Goal: Task Accomplishment & Management: Manage account settings

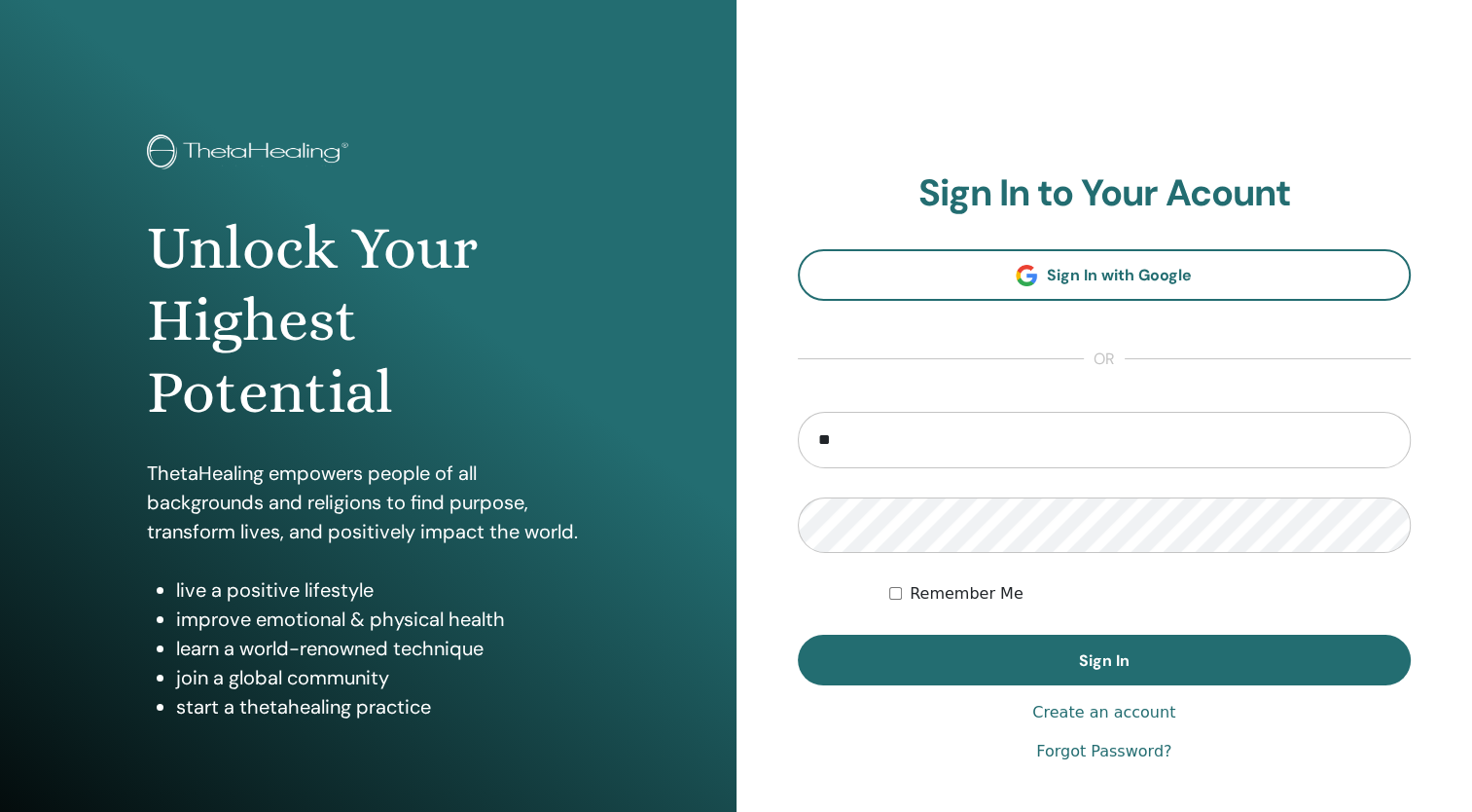
type input "**********"
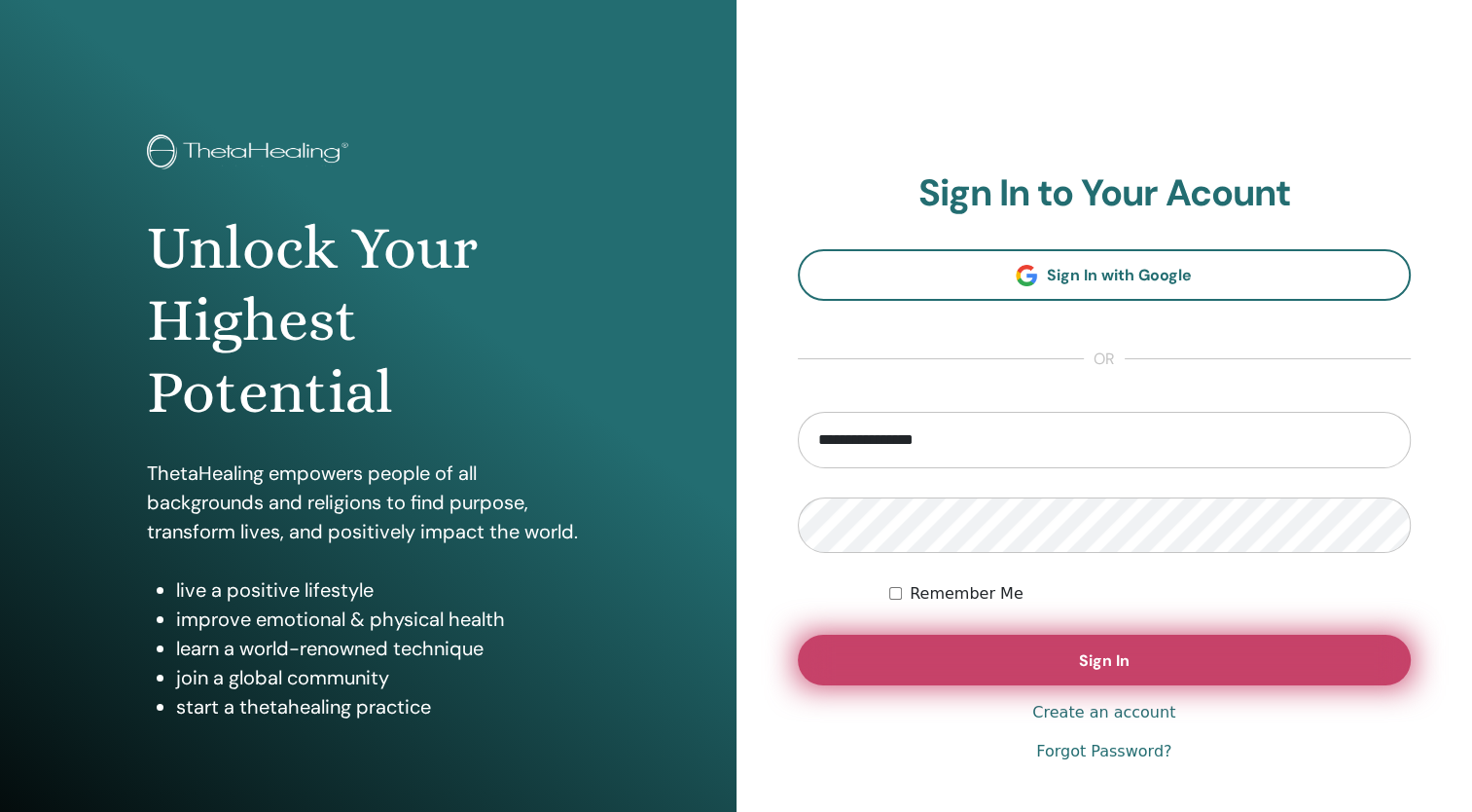
click at [1104, 657] on span "Sign In" at bounding box center [1104, 660] width 51 height 20
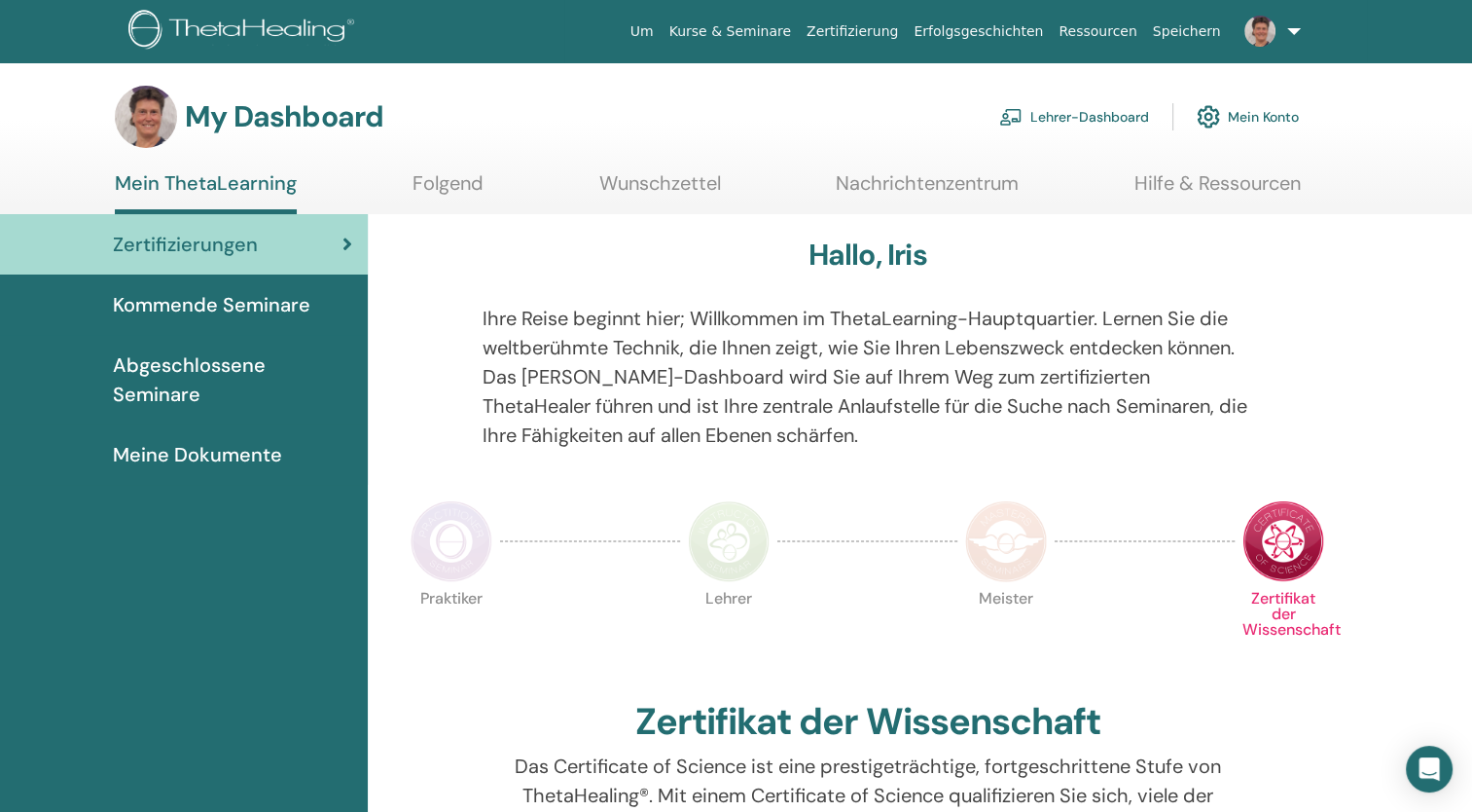
click at [1086, 128] on link "Lehrer-Dashboard" at bounding box center [1074, 117] width 150 height 43
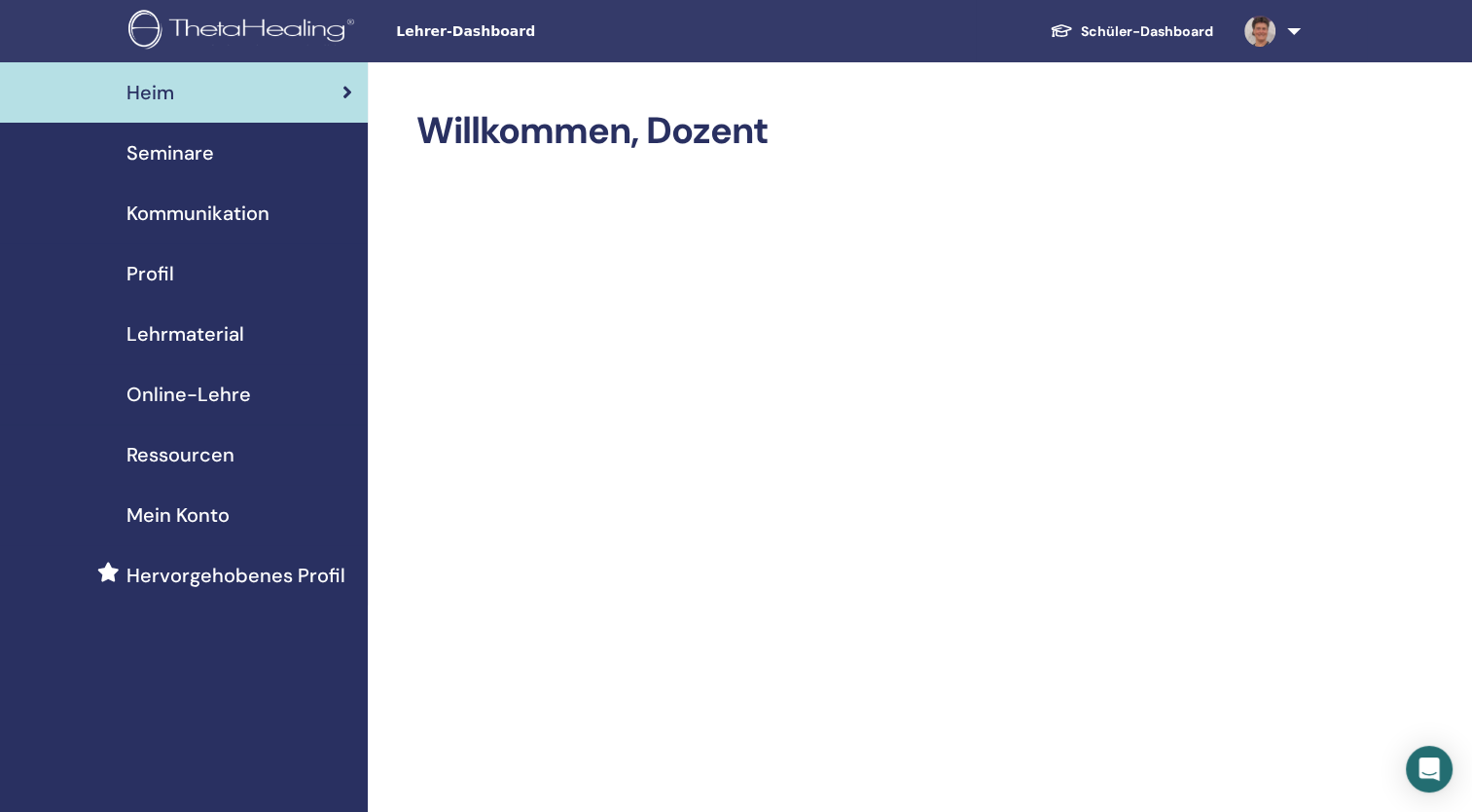
click at [214, 400] on span "Online-Lehre" at bounding box center [189, 394] width 125 height 29
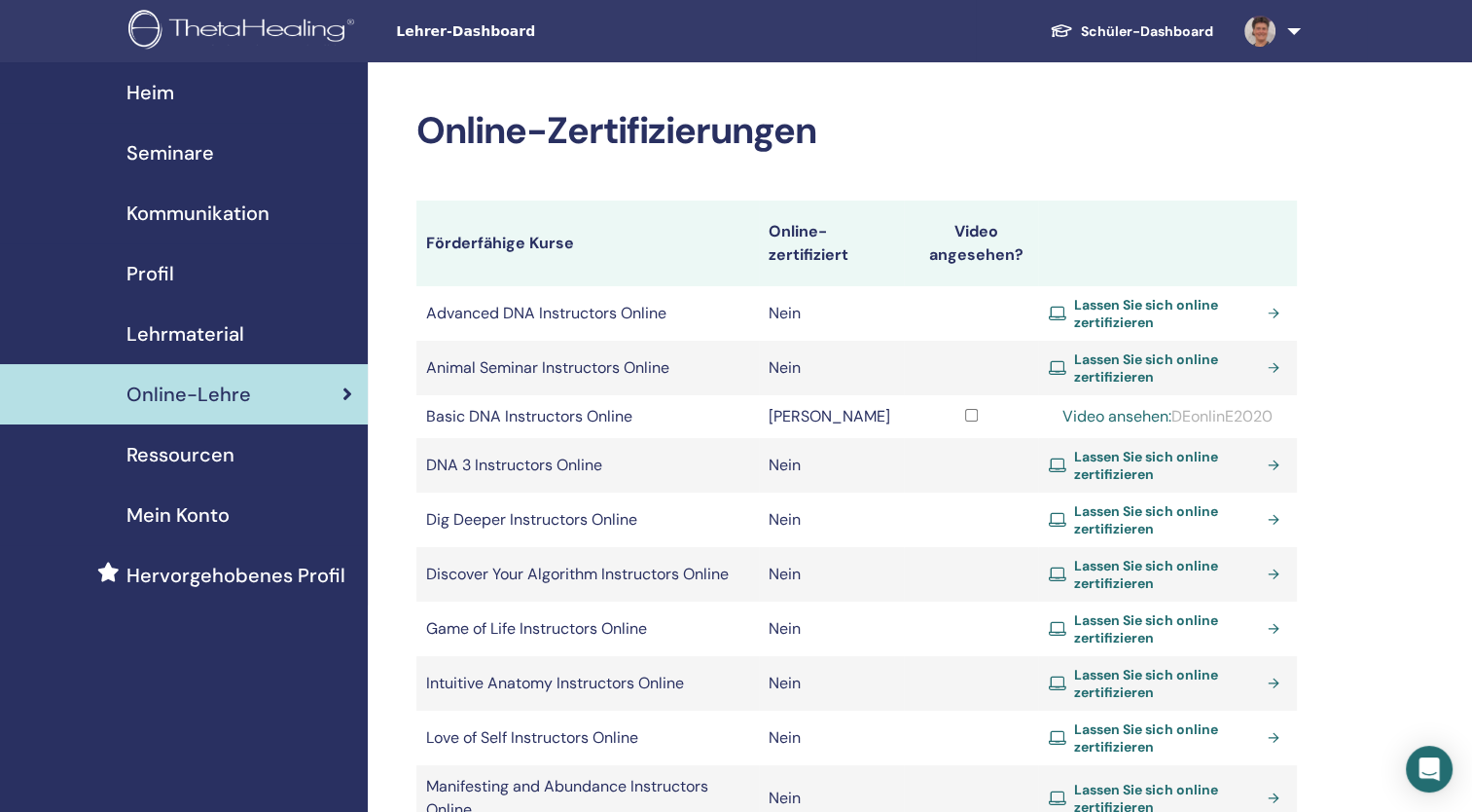
click at [1135, 410] on link "Video ansehen:" at bounding box center [1117, 415] width 109 height 20
click at [1189, 397] on td "Video ansehen: DEonlinE2020" at bounding box center [1168, 416] width 259 height 43
click at [1187, 399] on td "Video ansehen: DEonlinE2020" at bounding box center [1168, 416] width 259 height 43
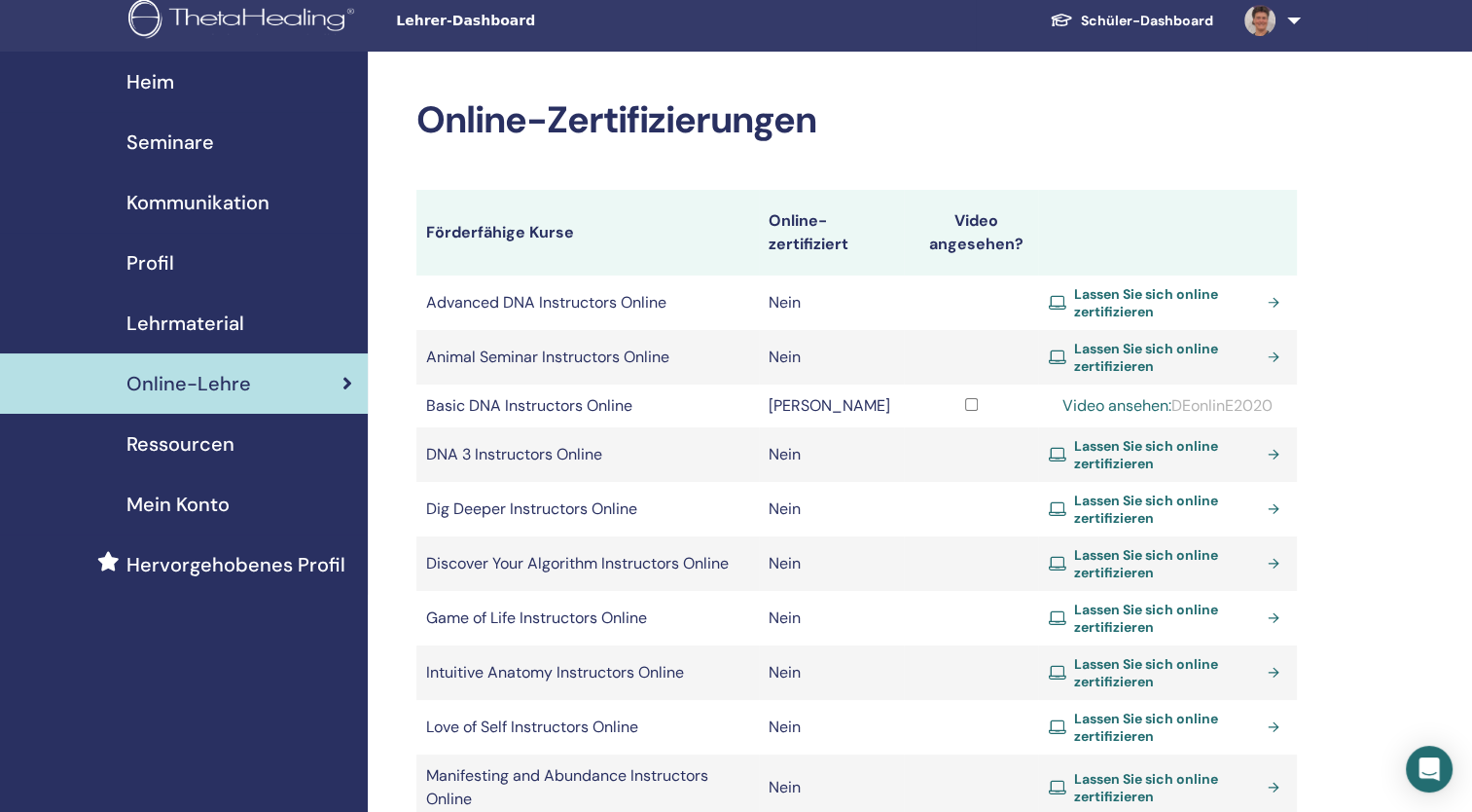
drag, startPoint x: 1181, startPoint y: 406, endPoint x: 1278, endPoint y: 406, distance: 97.0
drag, startPoint x: 1278, startPoint y: 406, endPoint x: 1422, endPoint y: 50, distance: 384.0
click at [1422, 50] on nav "Lehrer-Dashboard Schüler-Dashboard IM Iris Müller Mein ThetaLearning Meine Thet…" at bounding box center [736, 20] width 1472 height 62
drag, startPoint x: 1281, startPoint y: 406, endPoint x: 1298, endPoint y: 396, distance: 19.7
click at [1298, 396] on div "Online-Zertifizierungen Förderfähige Kurse Online-zertifiziert Video angesehen?…" at bounding box center [919, 807] width 1104 height 1512
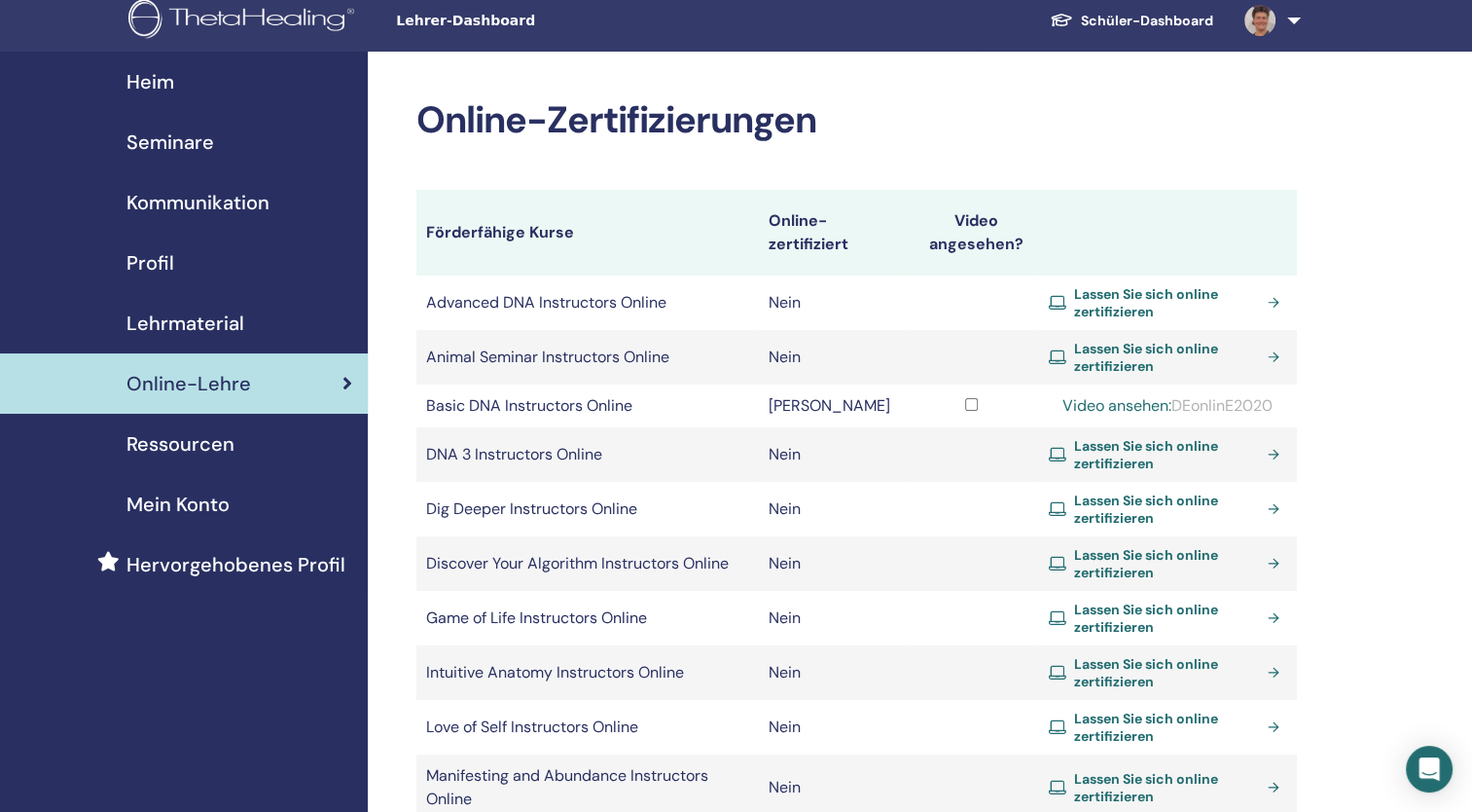
drag, startPoint x: 1298, startPoint y: 396, endPoint x: 1343, endPoint y: 445, distance: 66.5
click at [1340, 447] on div "Online-Zertifizierungen Förderfähige Kurse Online-zertifiziert Video angesehen?…" at bounding box center [919, 807] width 1104 height 1512
click at [1277, 414] on div "Video ansehen: DEonlinE2020" at bounding box center [1168, 406] width 240 height 23
click at [1280, 403] on div "Video ansehen: DEonlinE2020" at bounding box center [1168, 406] width 240 height 23
click at [1284, 401] on div "Video ansehen: DEonlinE2020" at bounding box center [1168, 406] width 240 height 23
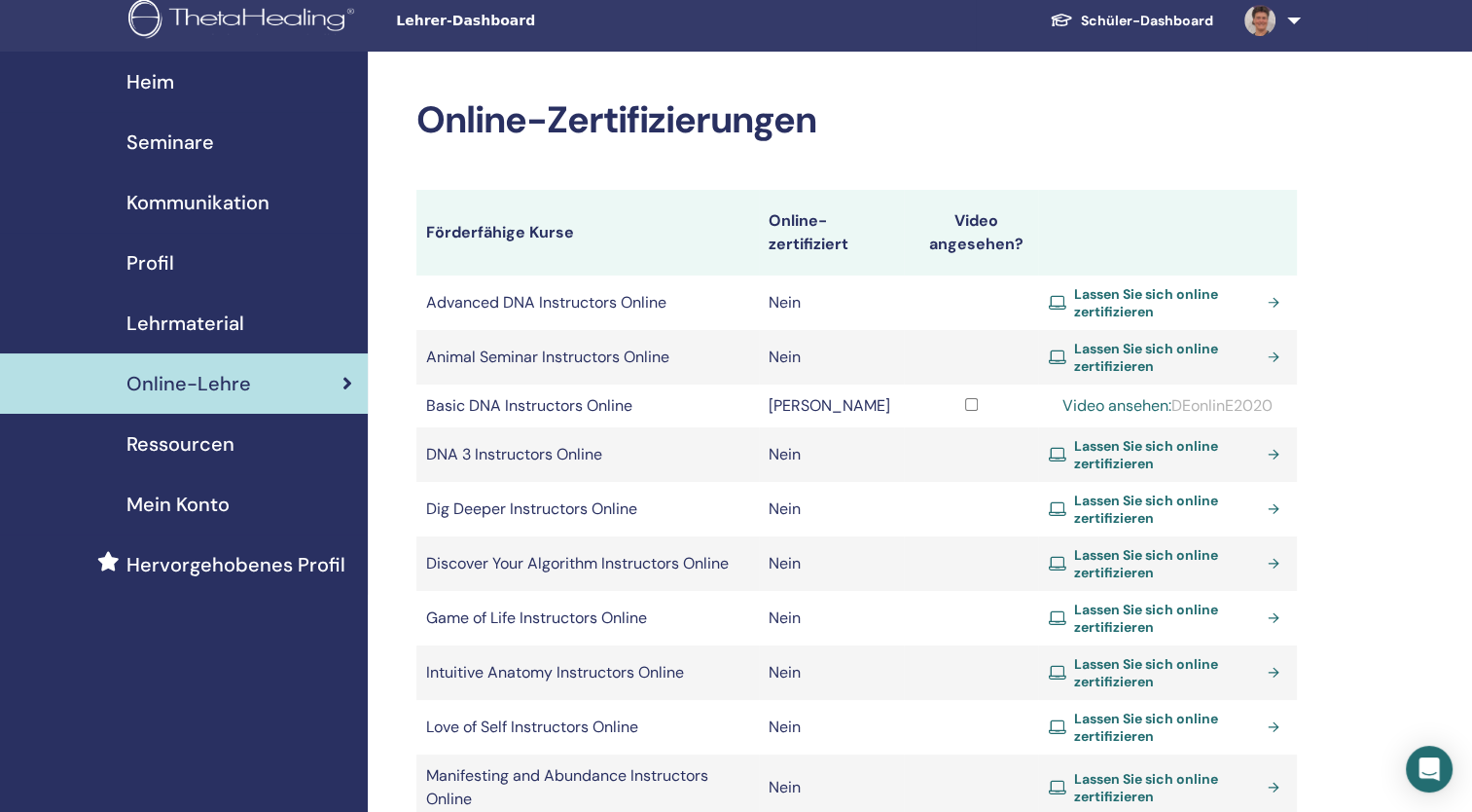
drag, startPoint x: 1180, startPoint y: 403, endPoint x: 1285, endPoint y: 405, distance: 105.0
click at [1285, 405] on div "Video ansehen: DEonlinE2020" at bounding box center [1168, 406] width 240 height 23
copy div "DEonlinE2020"
click at [1109, 407] on link "Video ansehen:" at bounding box center [1117, 405] width 109 height 20
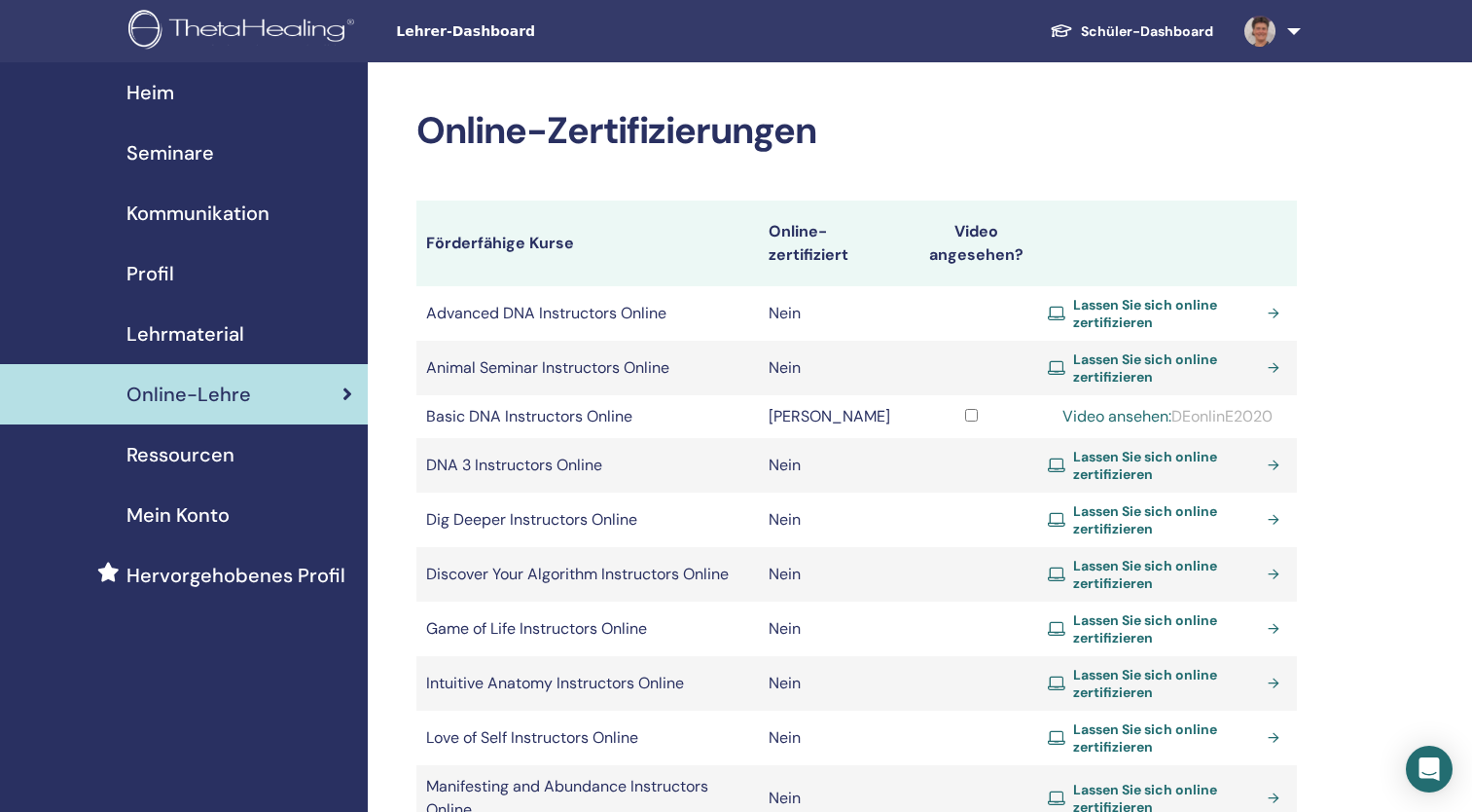
scroll to position [11, 0]
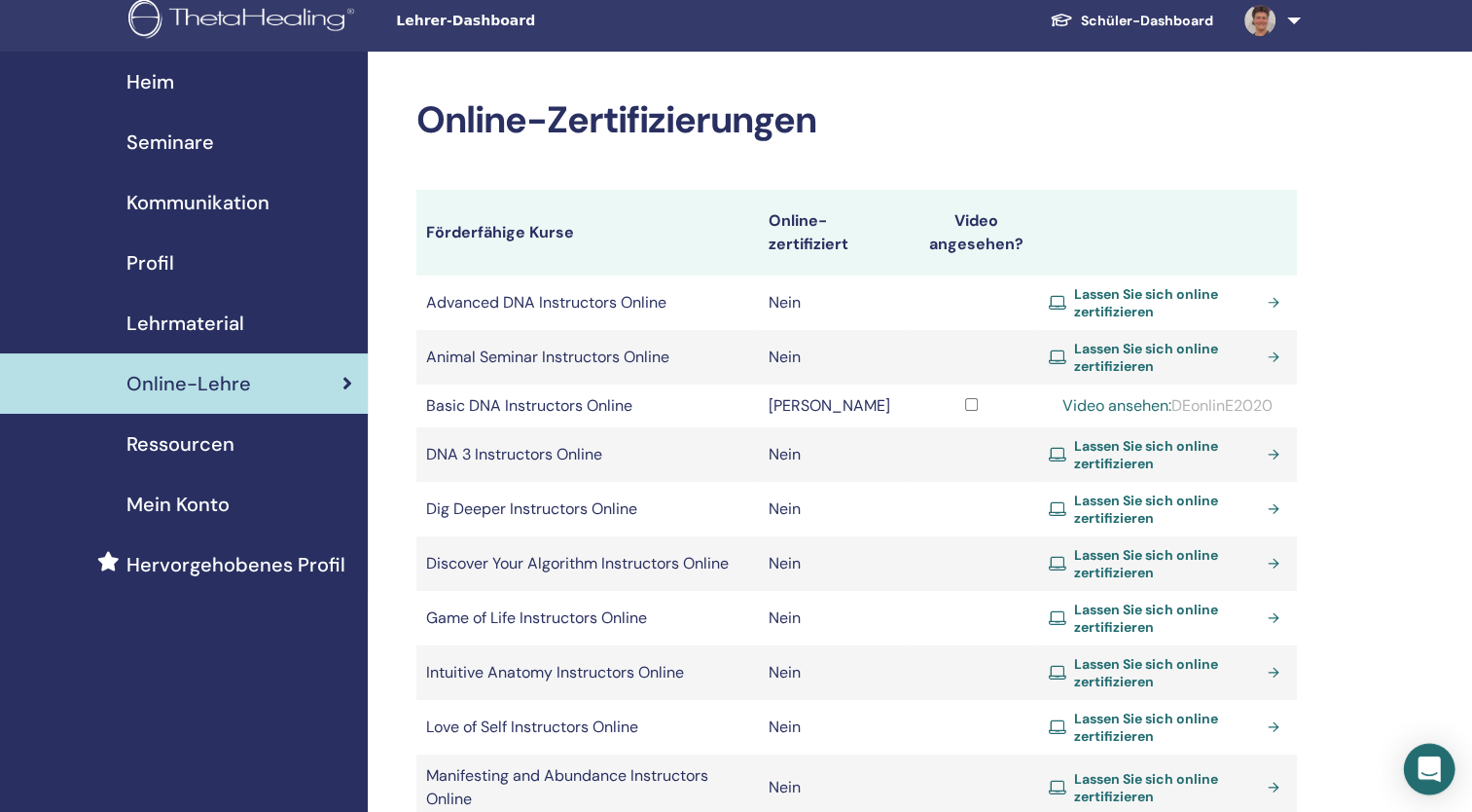
click at [1426, 772] on icon "Open Intercom Messenger" at bounding box center [1429, 769] width 22 height 25
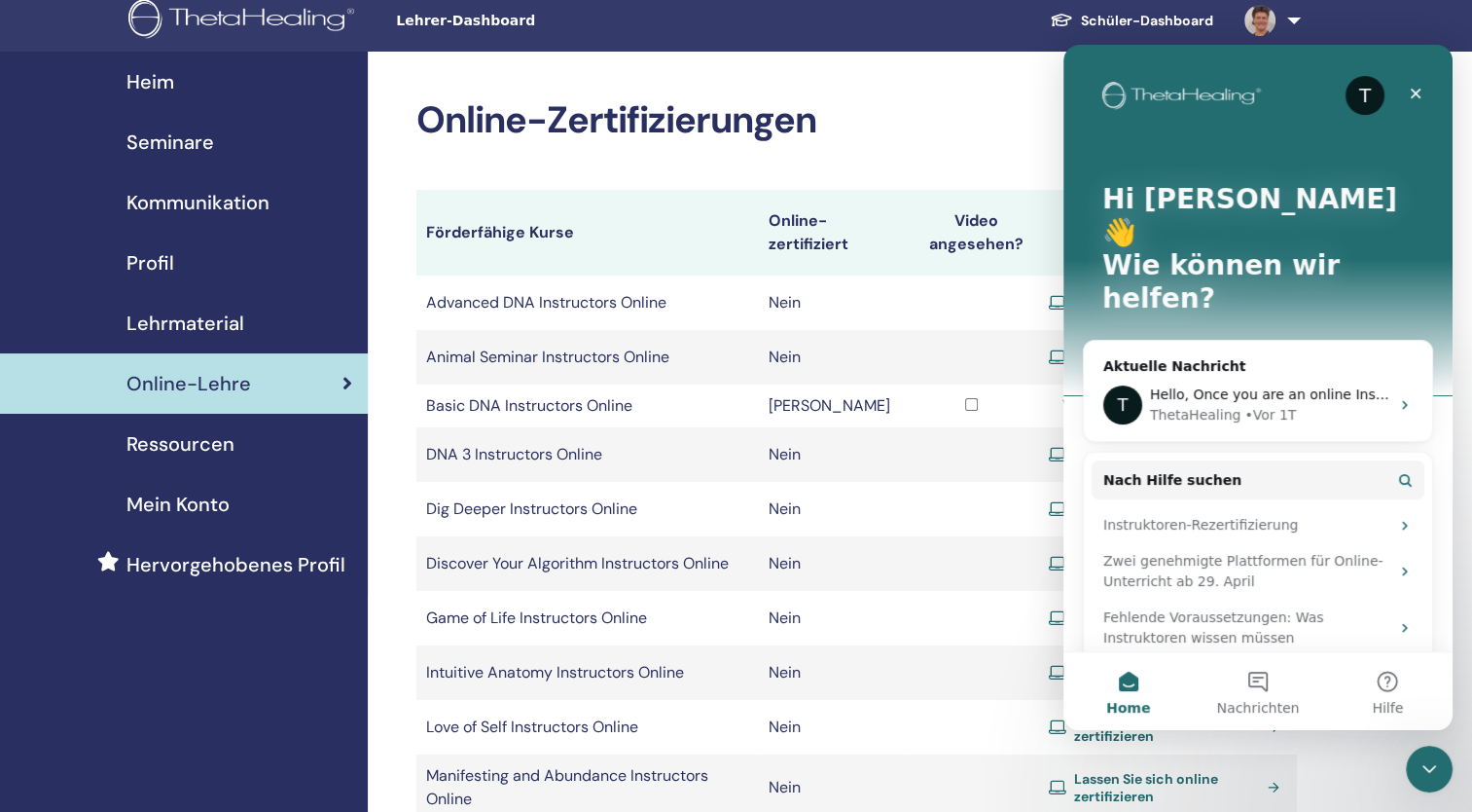
scroll to position [0, 0]
click at [1309, 405] on div "ThetaHealing • Vor 1T" at bounding box center [1270, 414] width 240 height 20
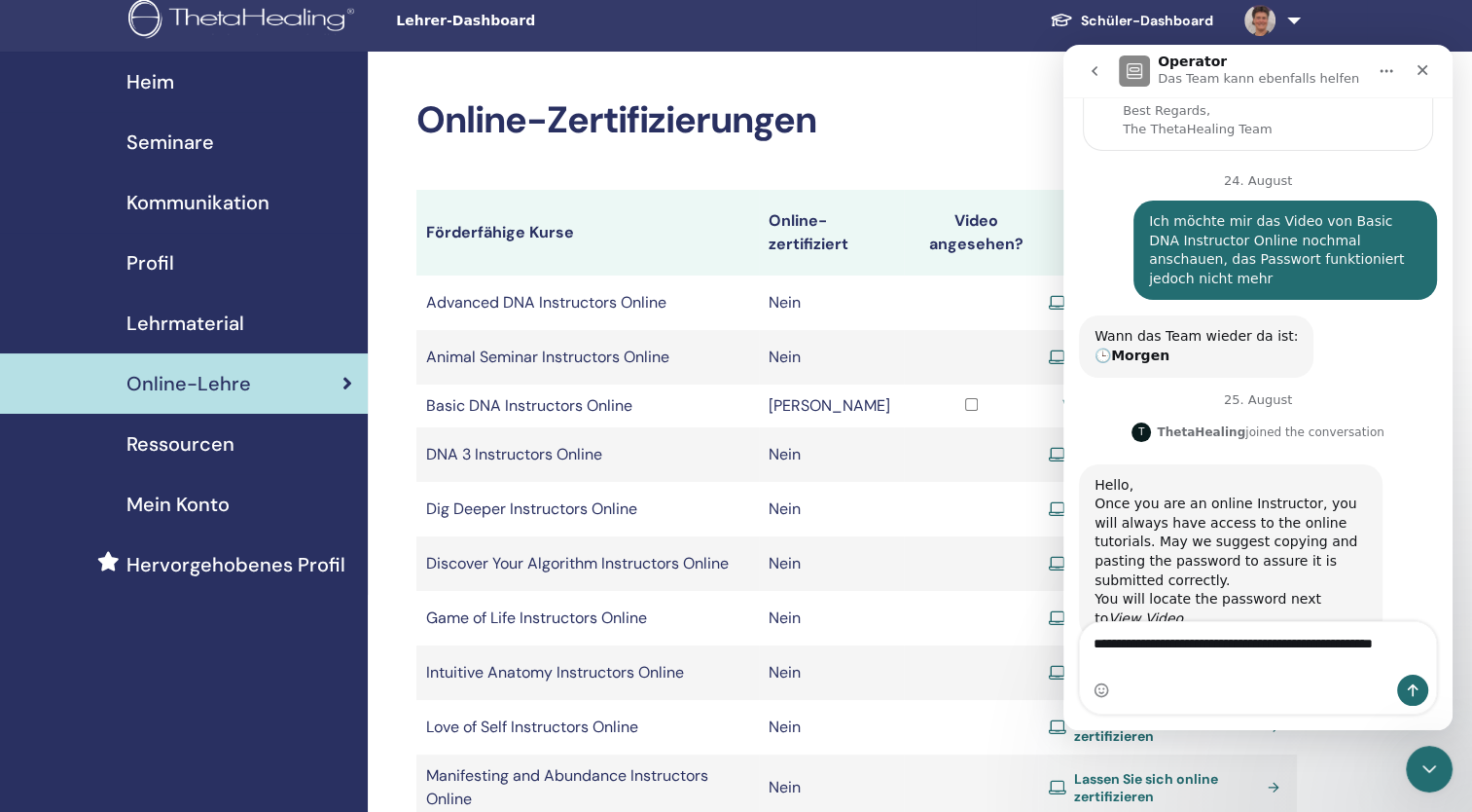
scroll to position [192, 0]
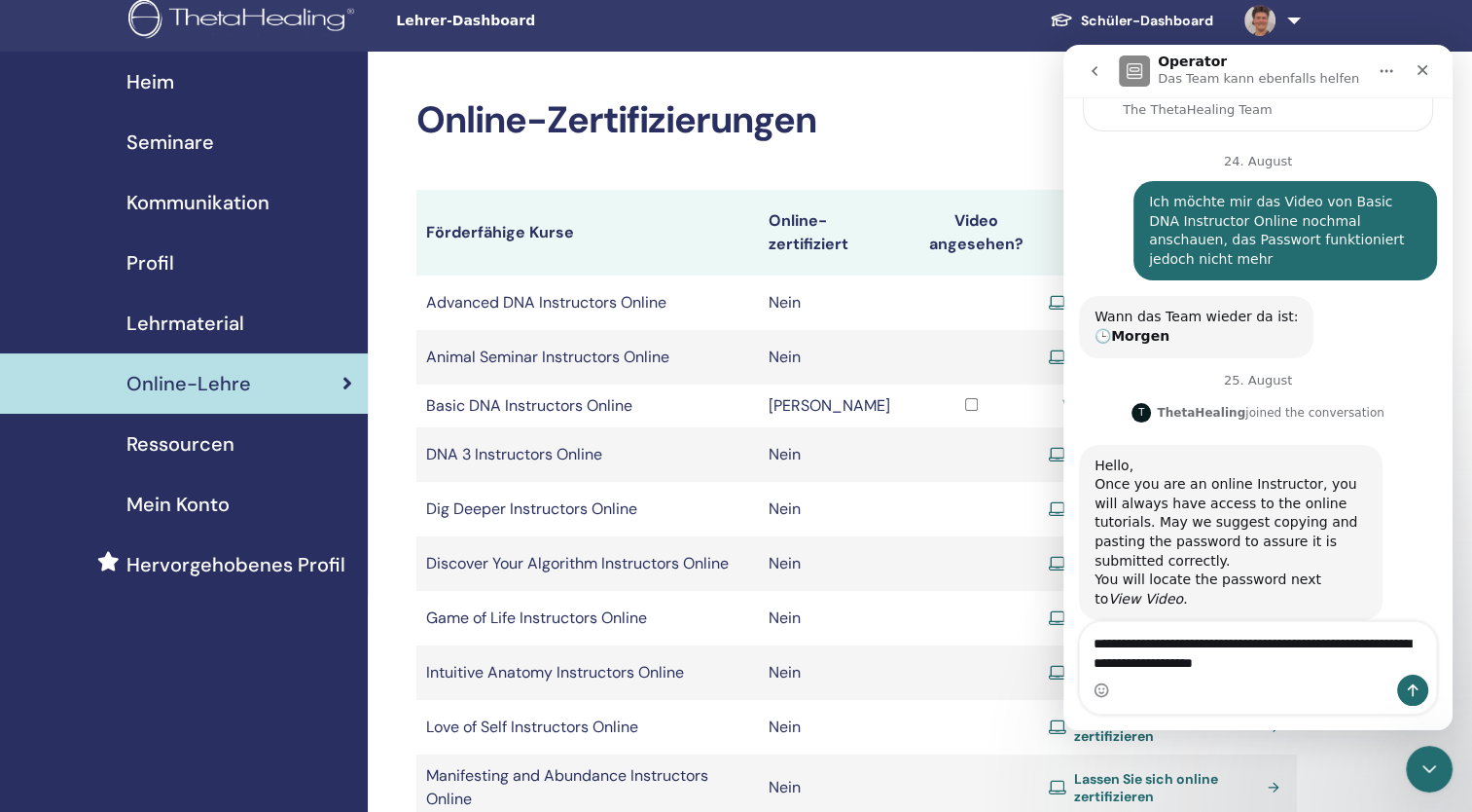
type textarea "**********"
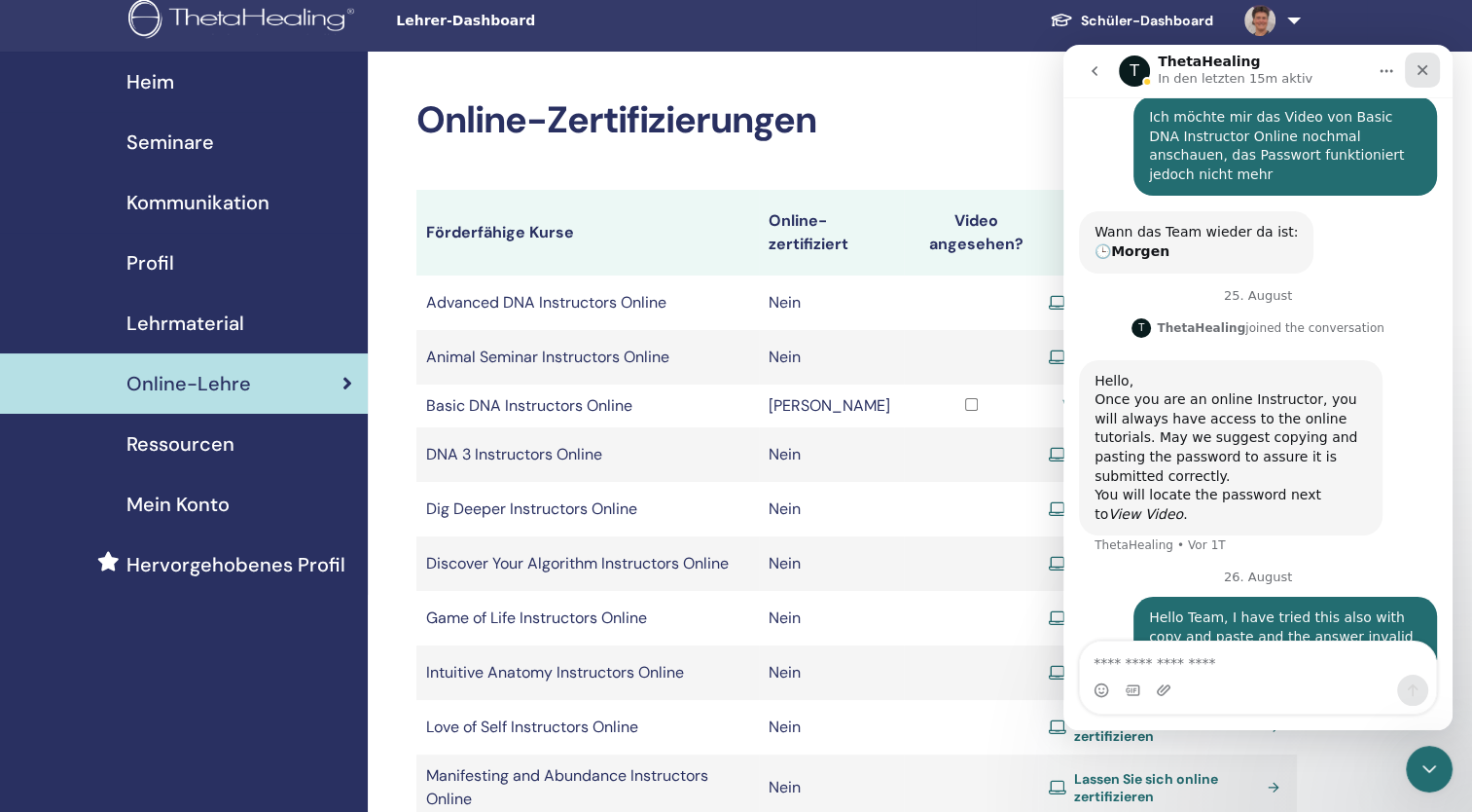
click at [1425, 70] on icon "Schließen" at bounding box center [1423, 70] width 16 height 16
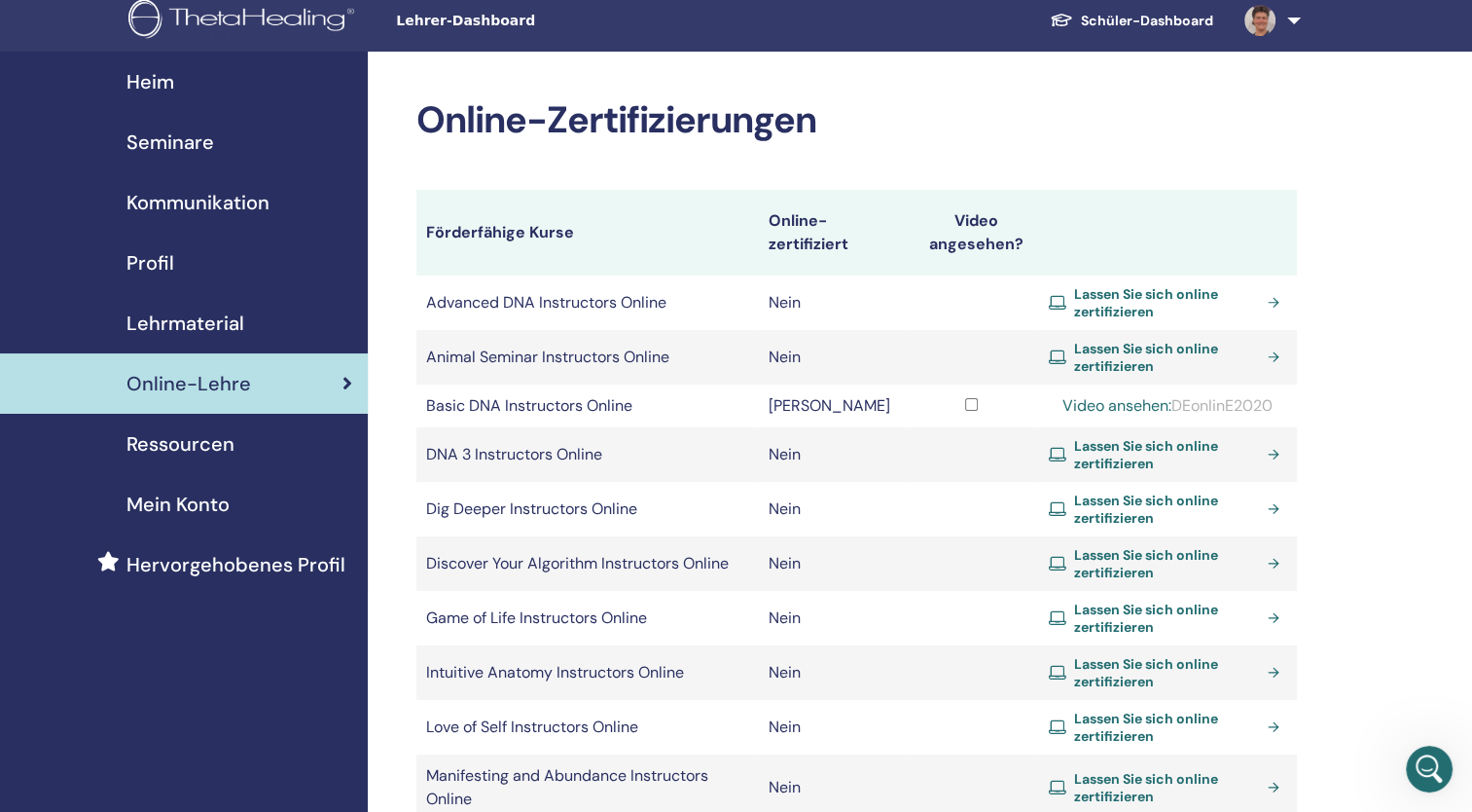
scroll to position [276, 0]
click at [1148, 25] on link "Schüler-Dashboard" at bounding box center [1132, 20] width 195 height 36
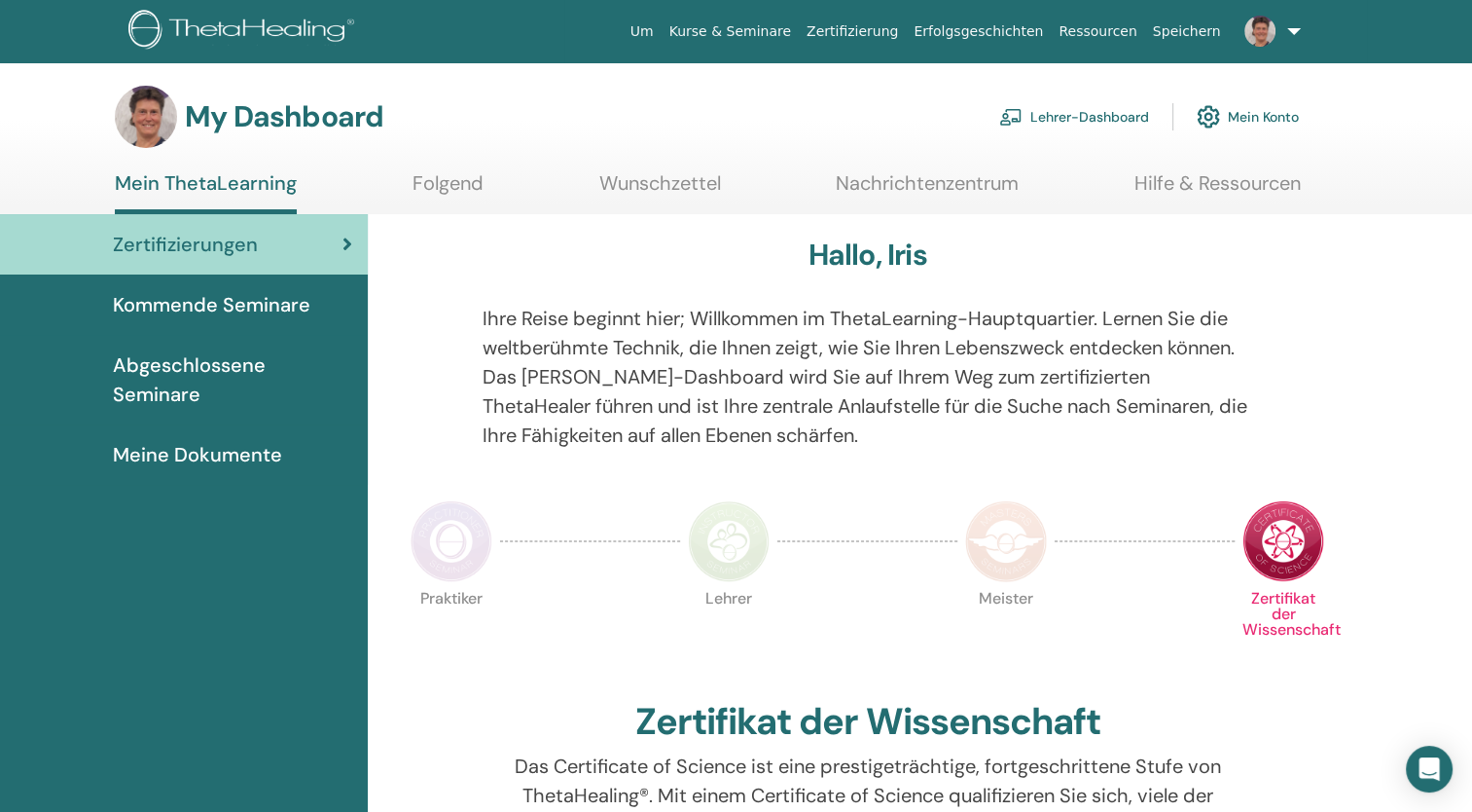
click at [1070, 117] on link "Lehrer-Dashboard" at bounding box center [1074, 117] width 150 height 43
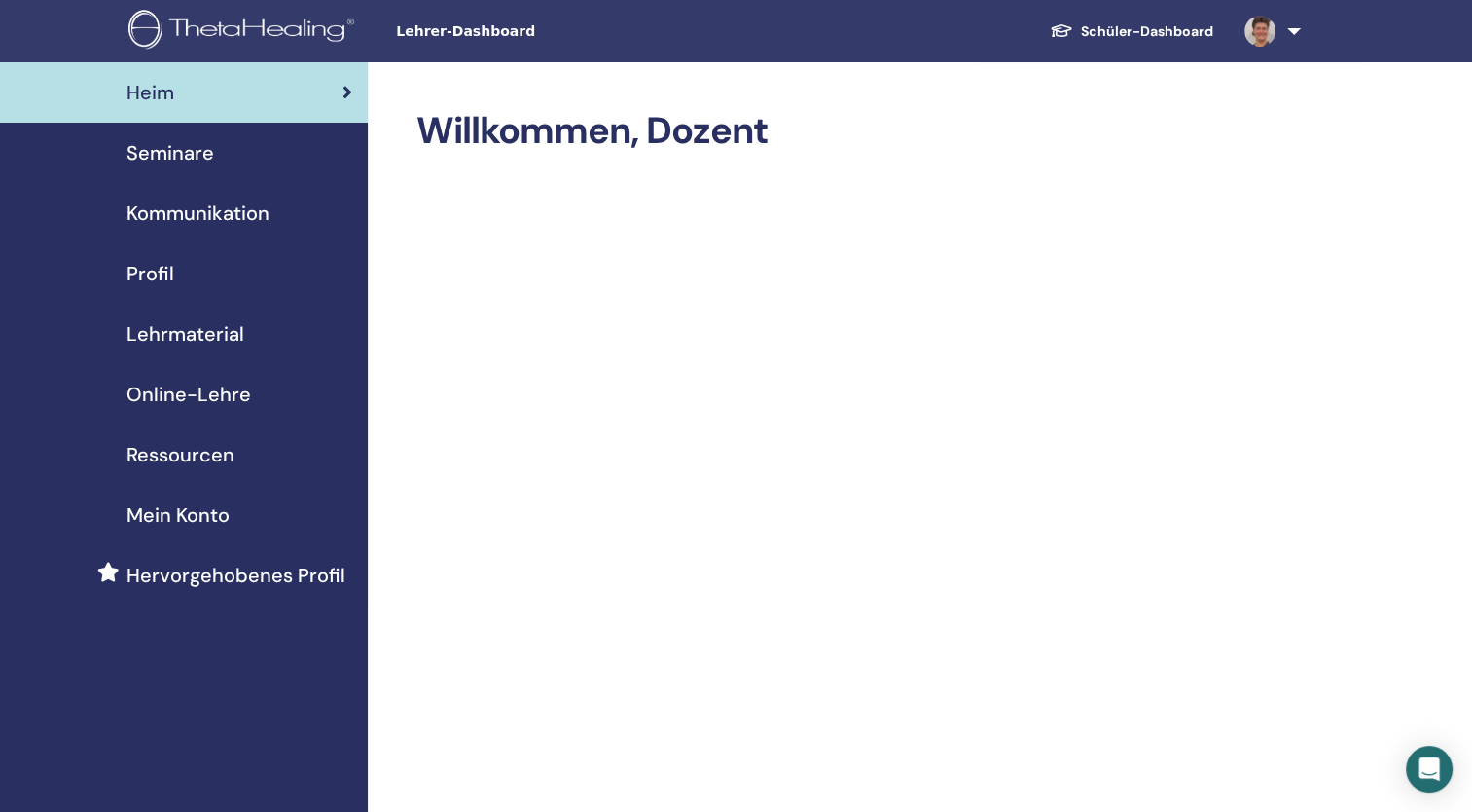
click at [206, 150] on span "Seminare" at bounding box center [171, 153] width 88 height 29
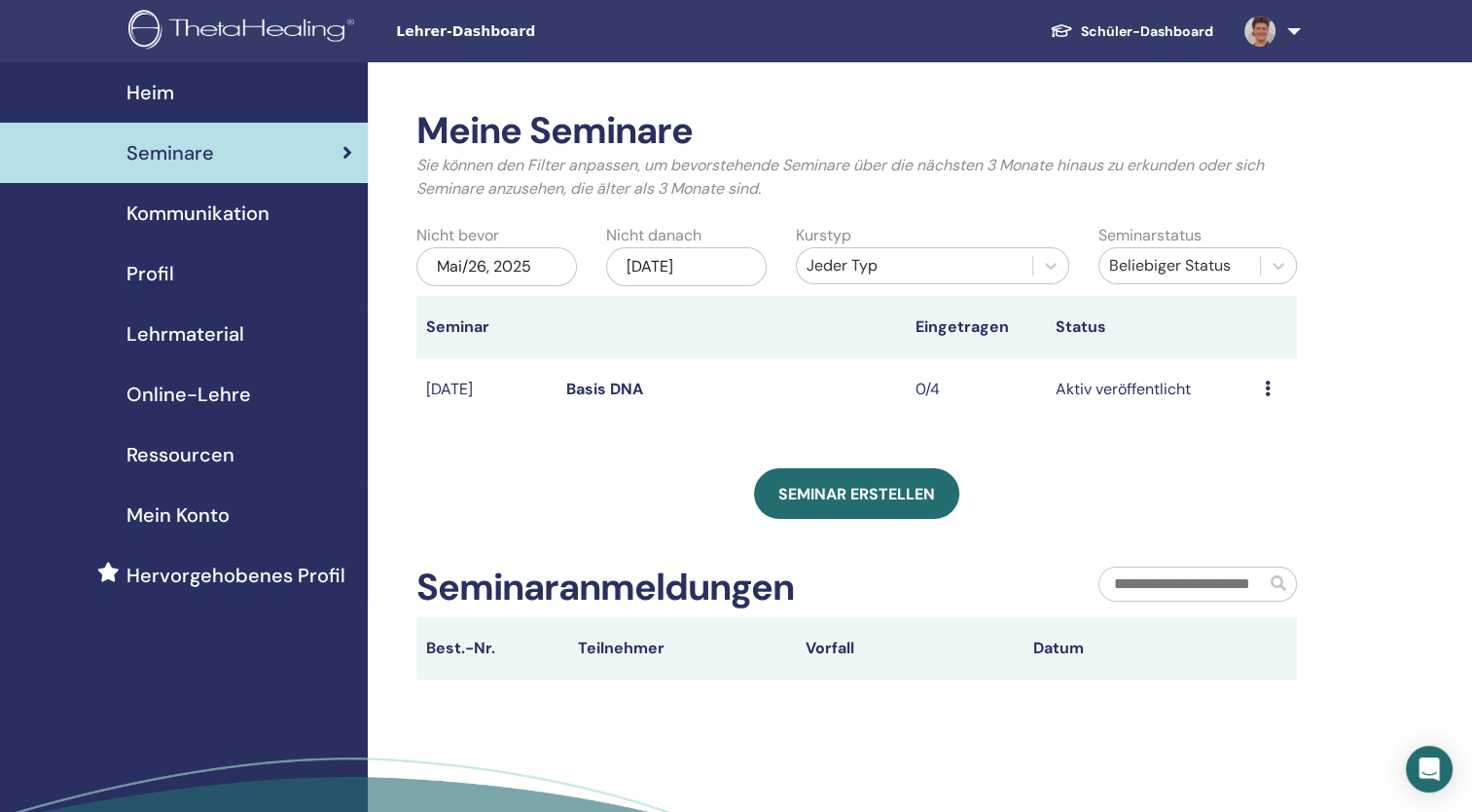
click at [199, 516] on span "Mein Konto" at bounding box center [178, 515] width 103 height 29
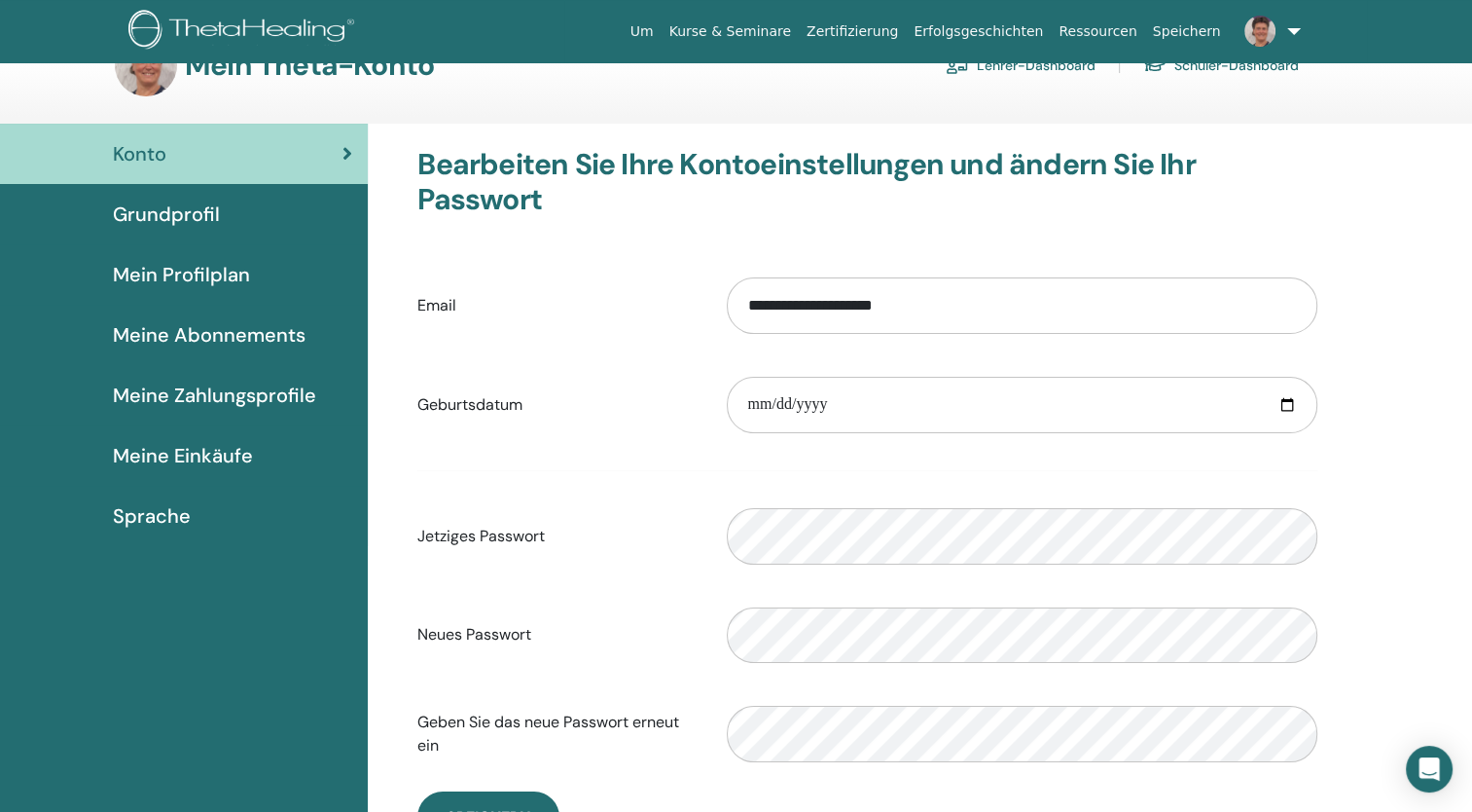
scroll to position [97, 0]
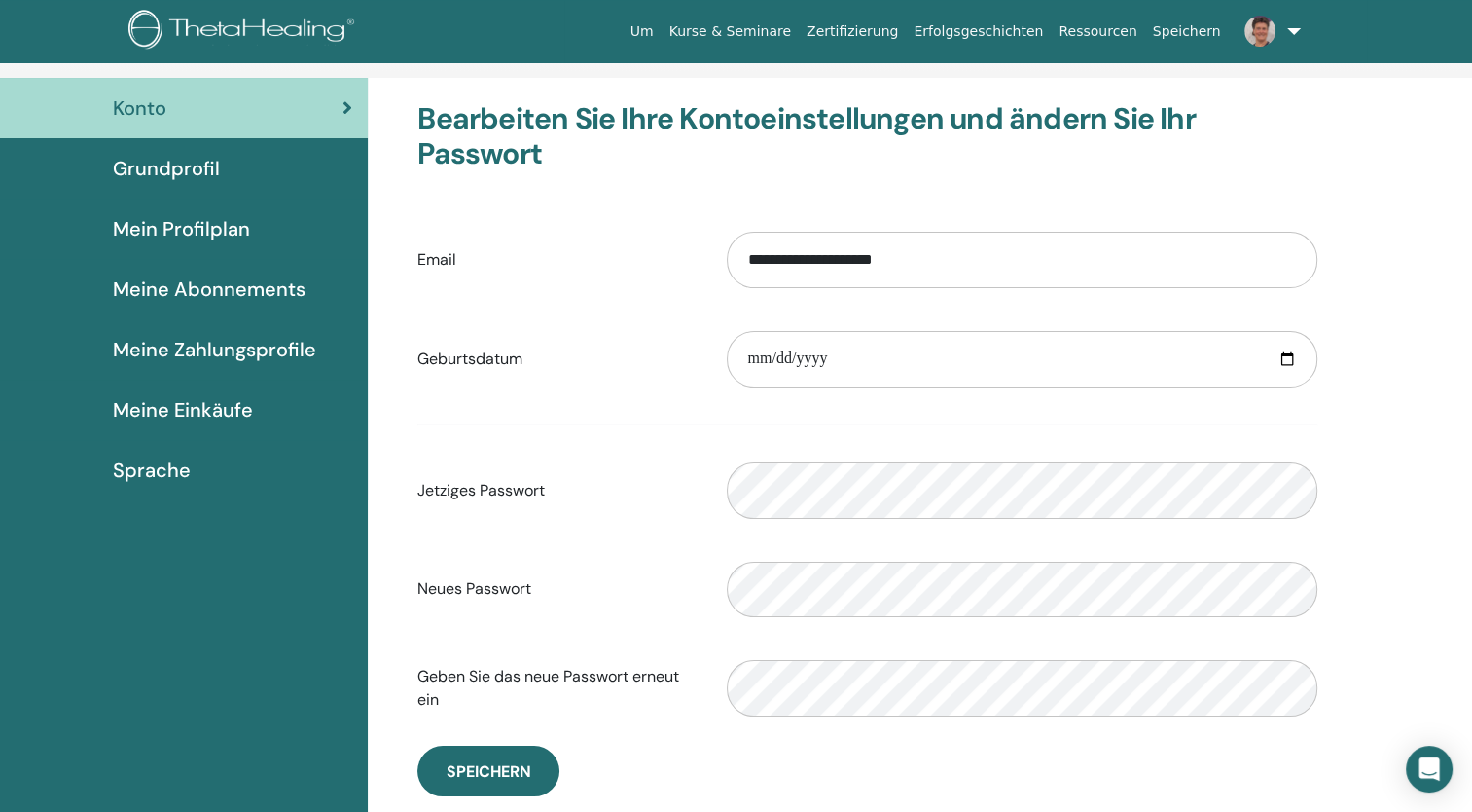
click at [174, 406] on span "Meine Einkäufe" at bounding box center [183, 409] width 140 height 29
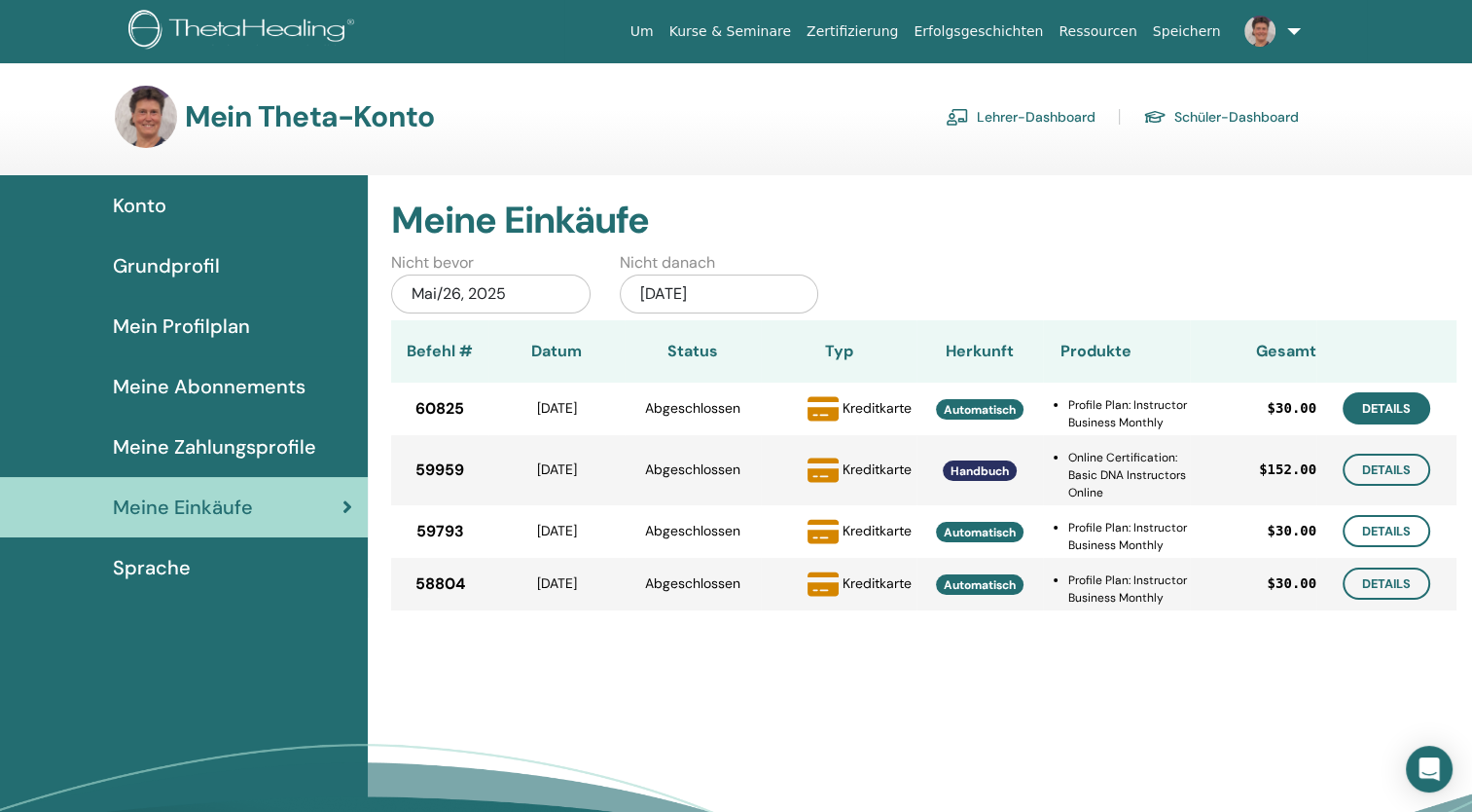
click at [1377, 406] on link "Details" at bounding box center [1387, 407] width 88 height 32
click at [1265, 36] on img at bounding box center [1260, 31] width 31 height 31
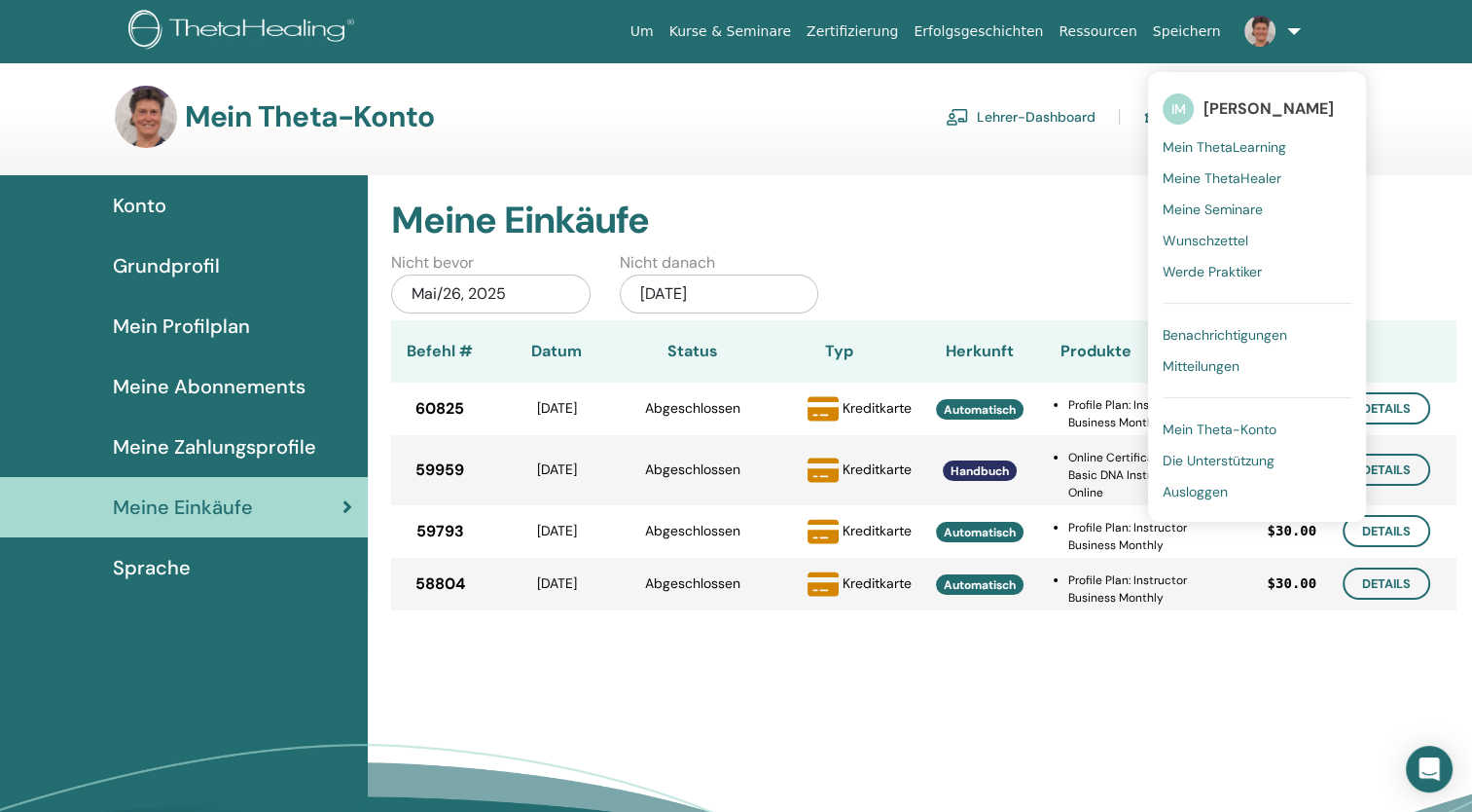
click at [1194, 488] on span "Ausloggen" at bounding box center [1195, 491] width 65 height 18
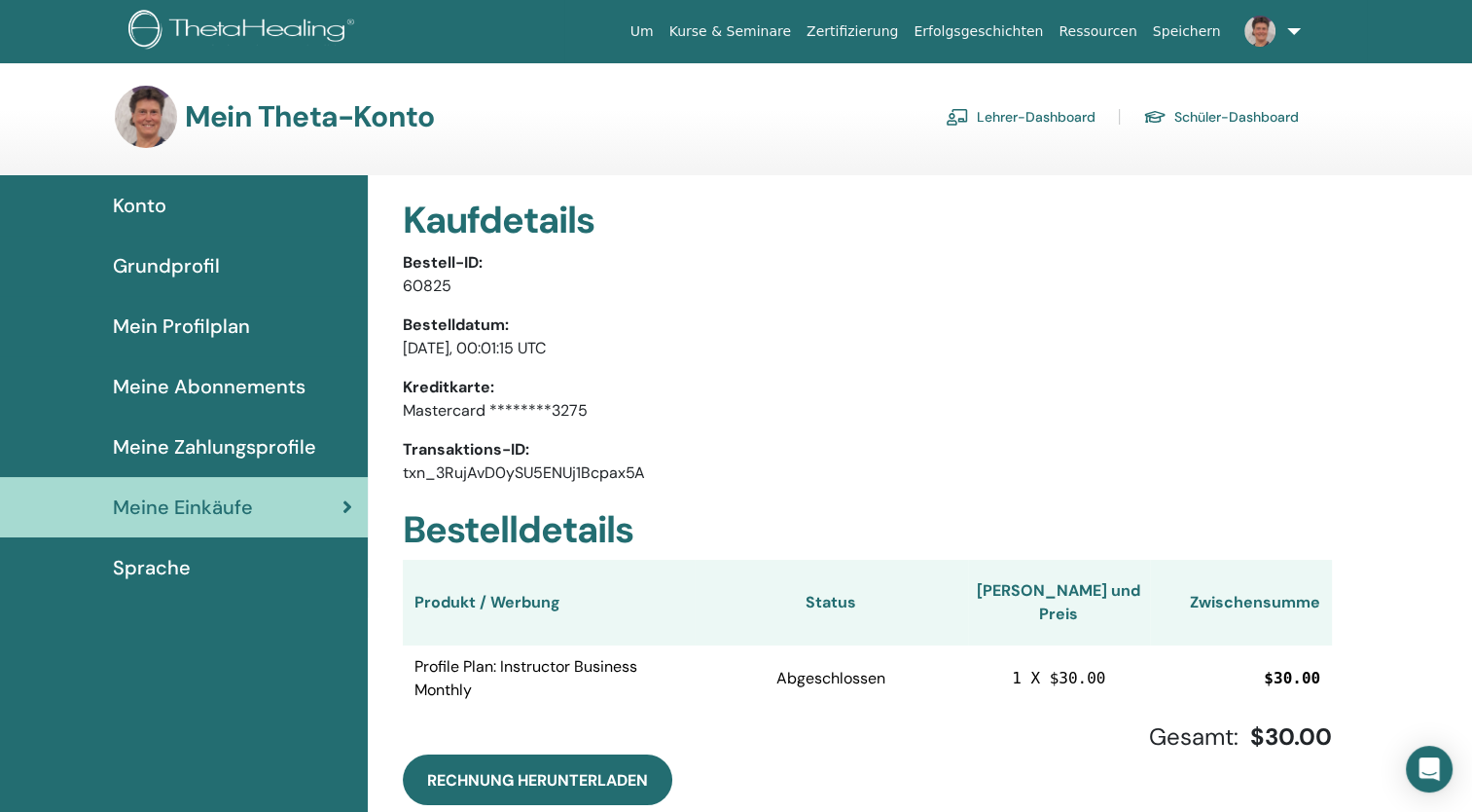
click at [158, 441] on span "Meine Zahlungsprofile" at bounding box center [214, 446] width 204 height 29
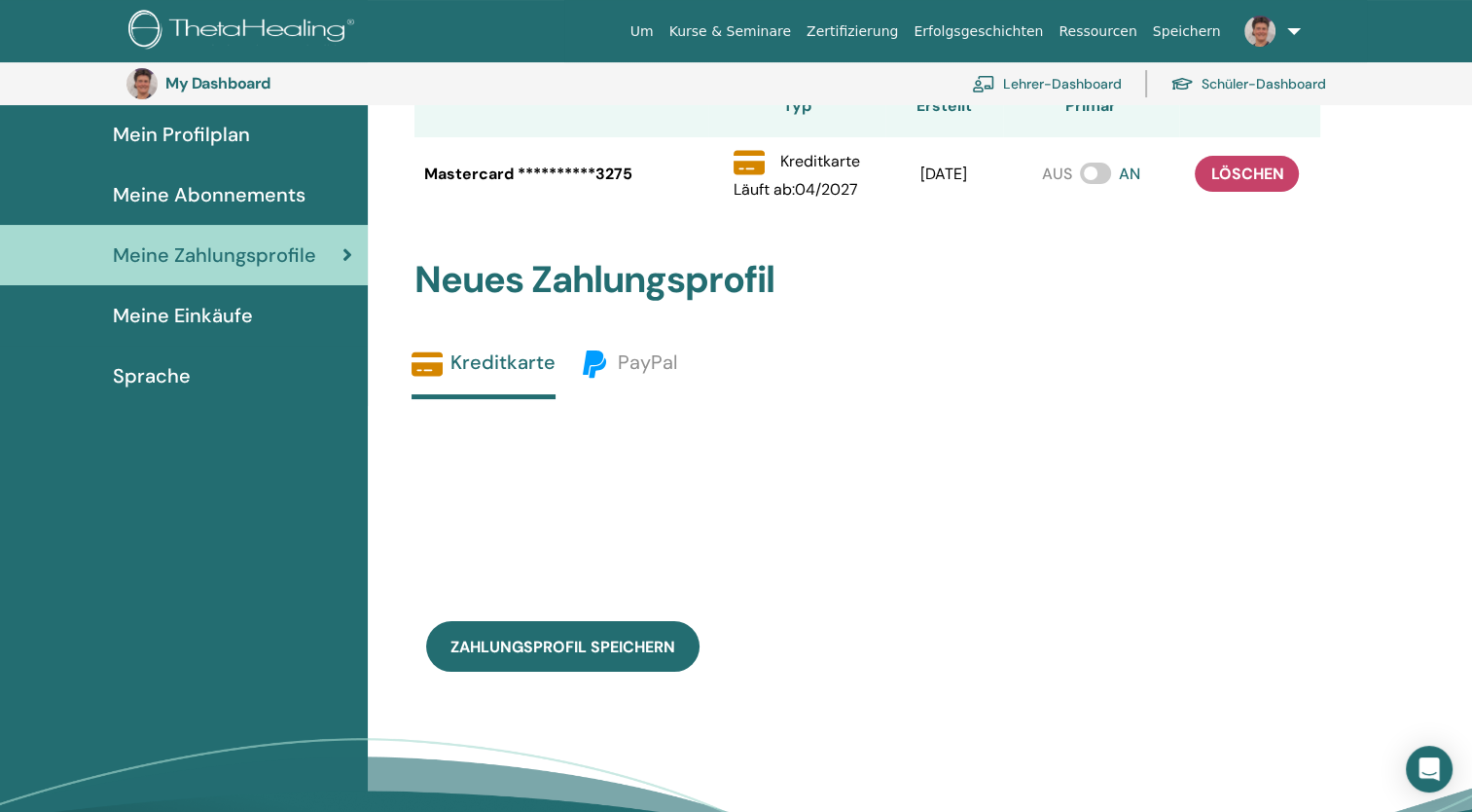
scroll to position [140, 0]
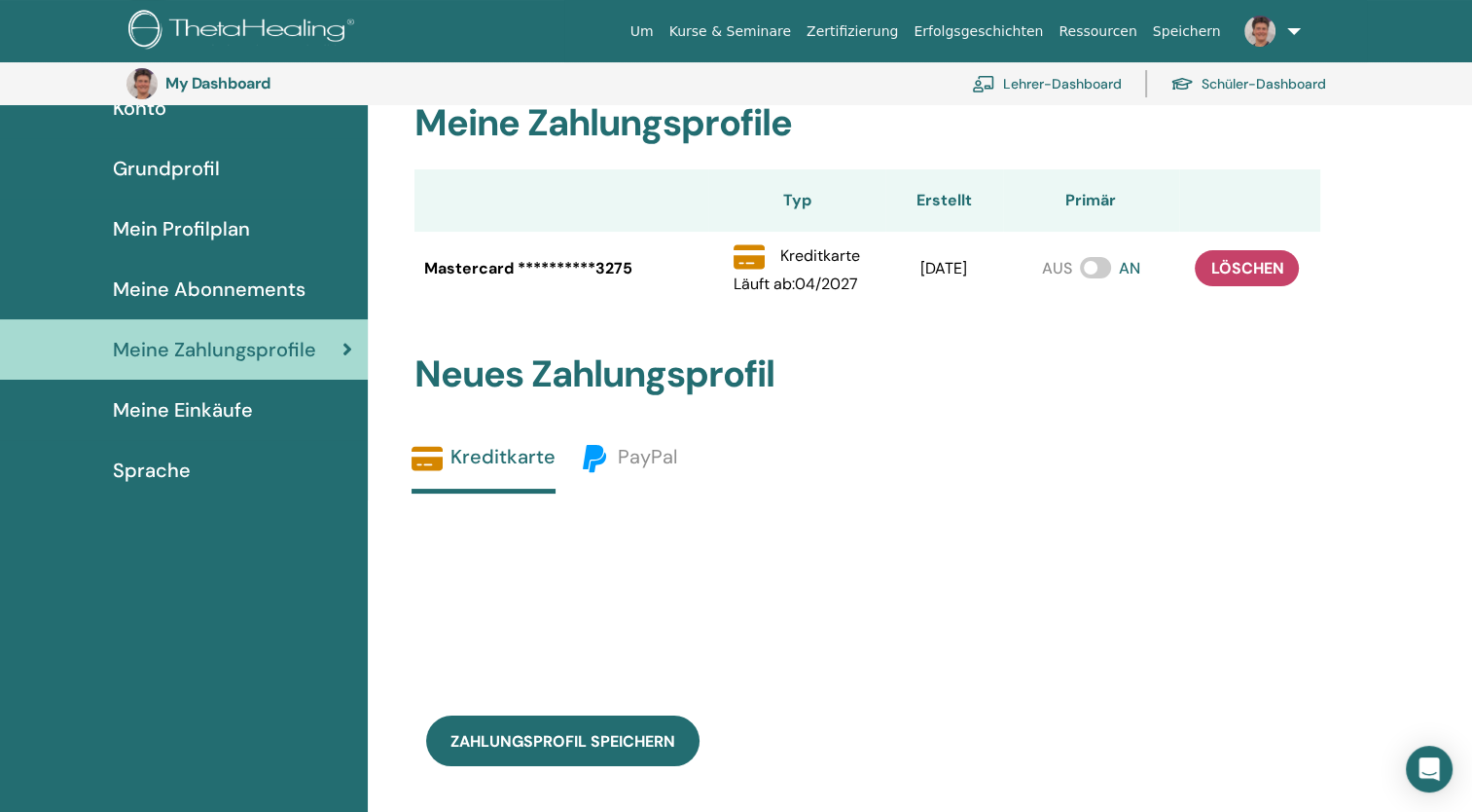
click at [222, 293] on span "Meine Abonnements" at bounding box center [210, 290] width 193 height 29
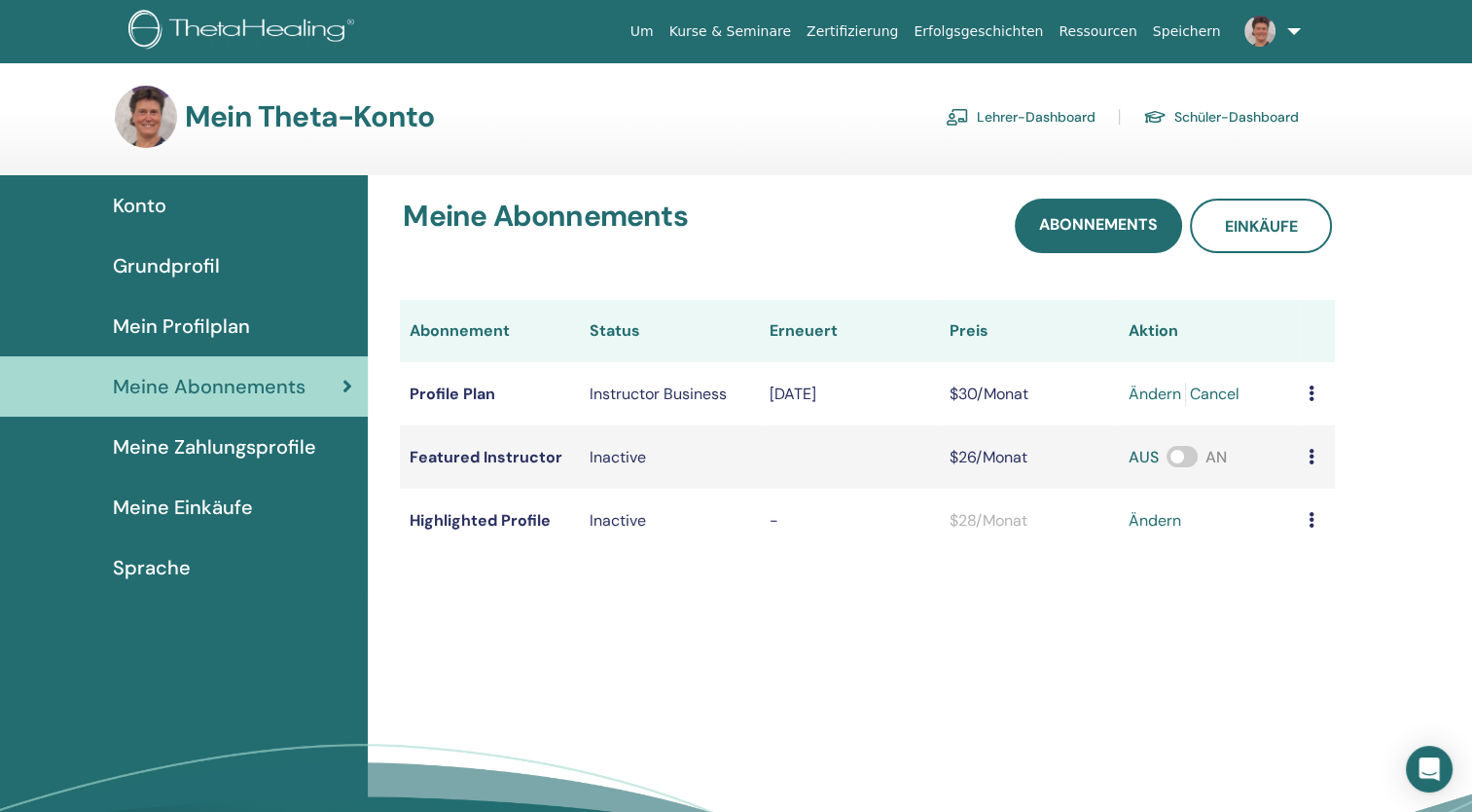
click at [234, 335] on span "Mein Profilplan" at bounding box center [181, 326] width 137 height 29
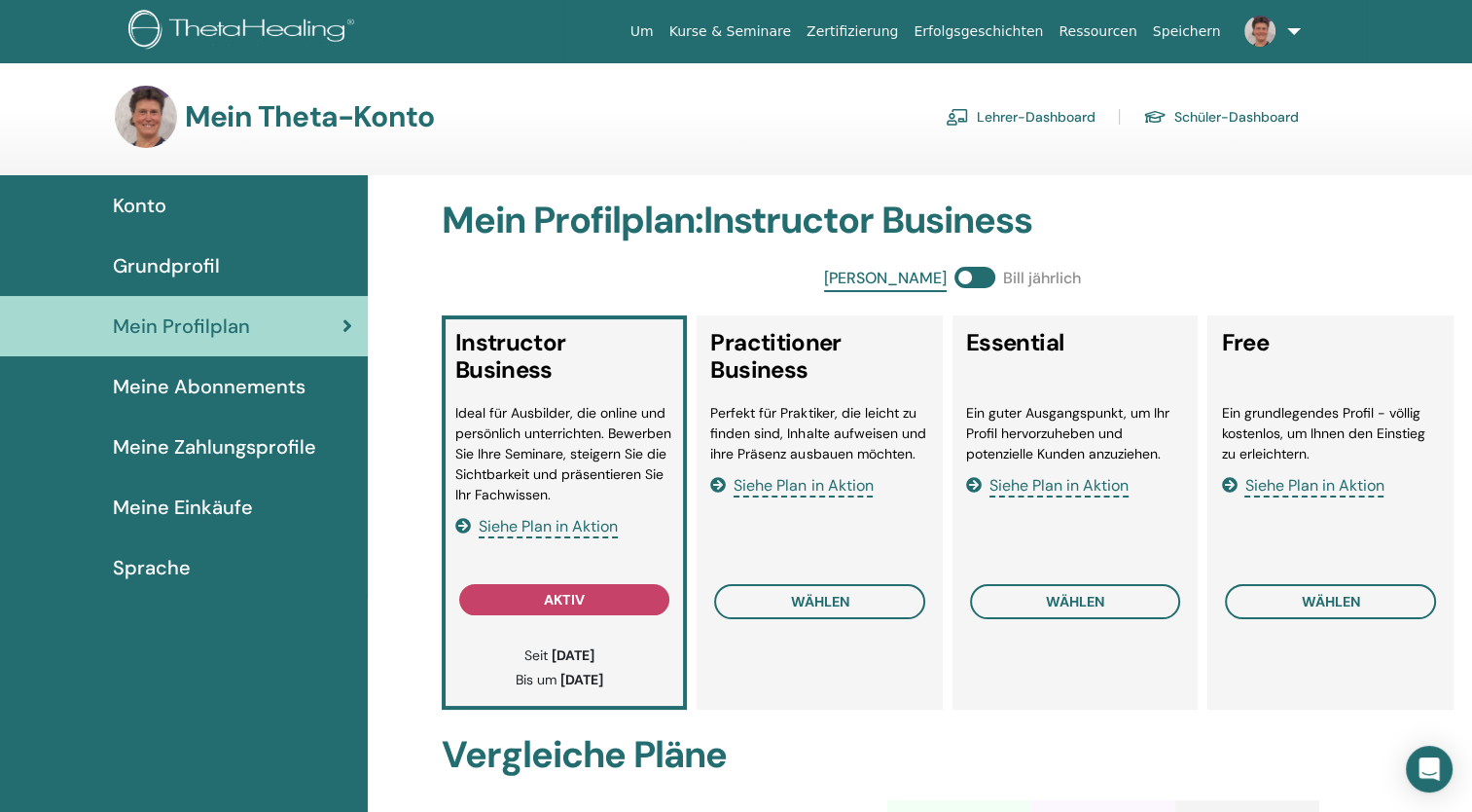
click at [202, 270] on span "Grundprofil" at bounding box center [167, 266] width 107 height 29
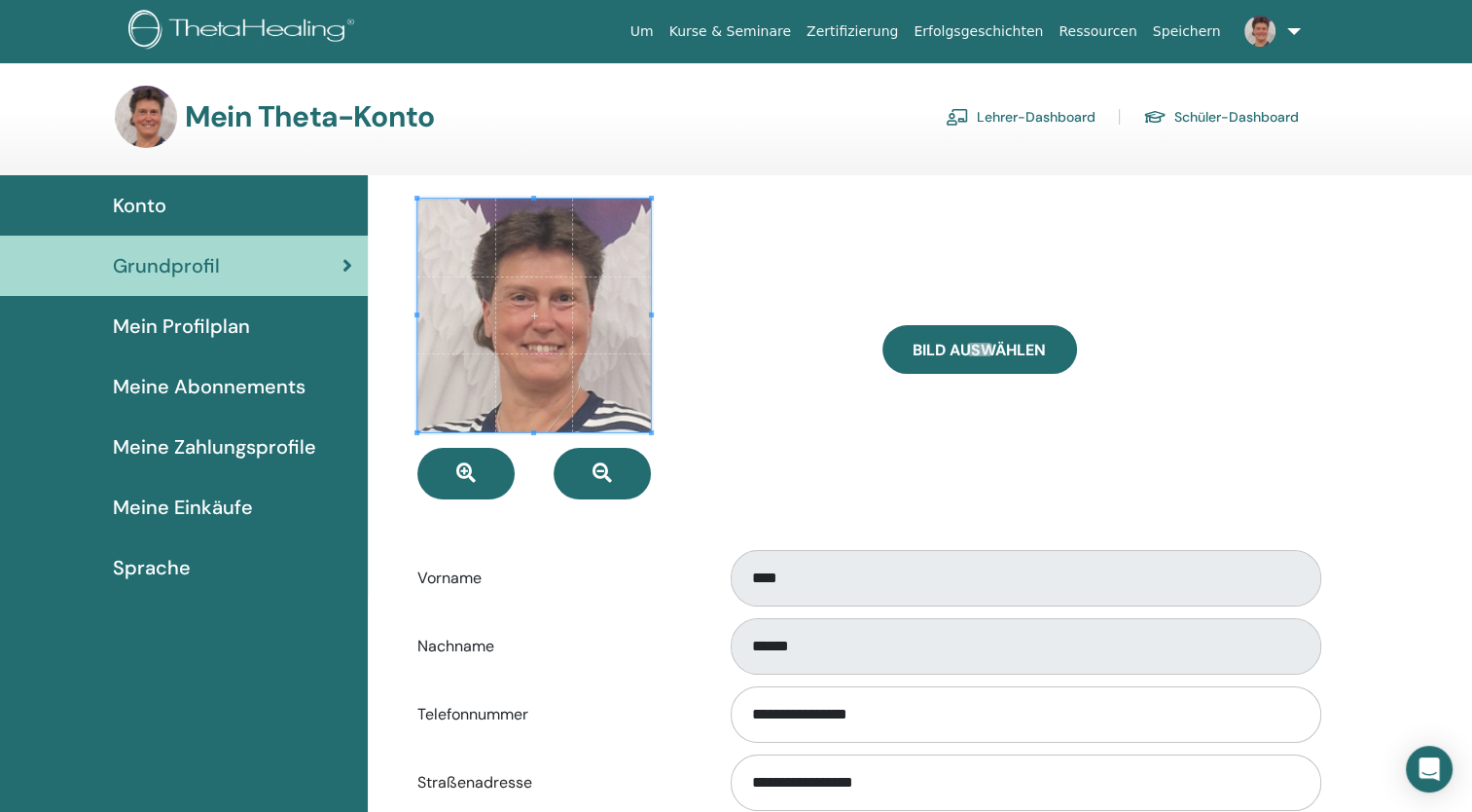
click at [173, 209] on div "Konto" at bounding box center [183, 206] width 336 height 29
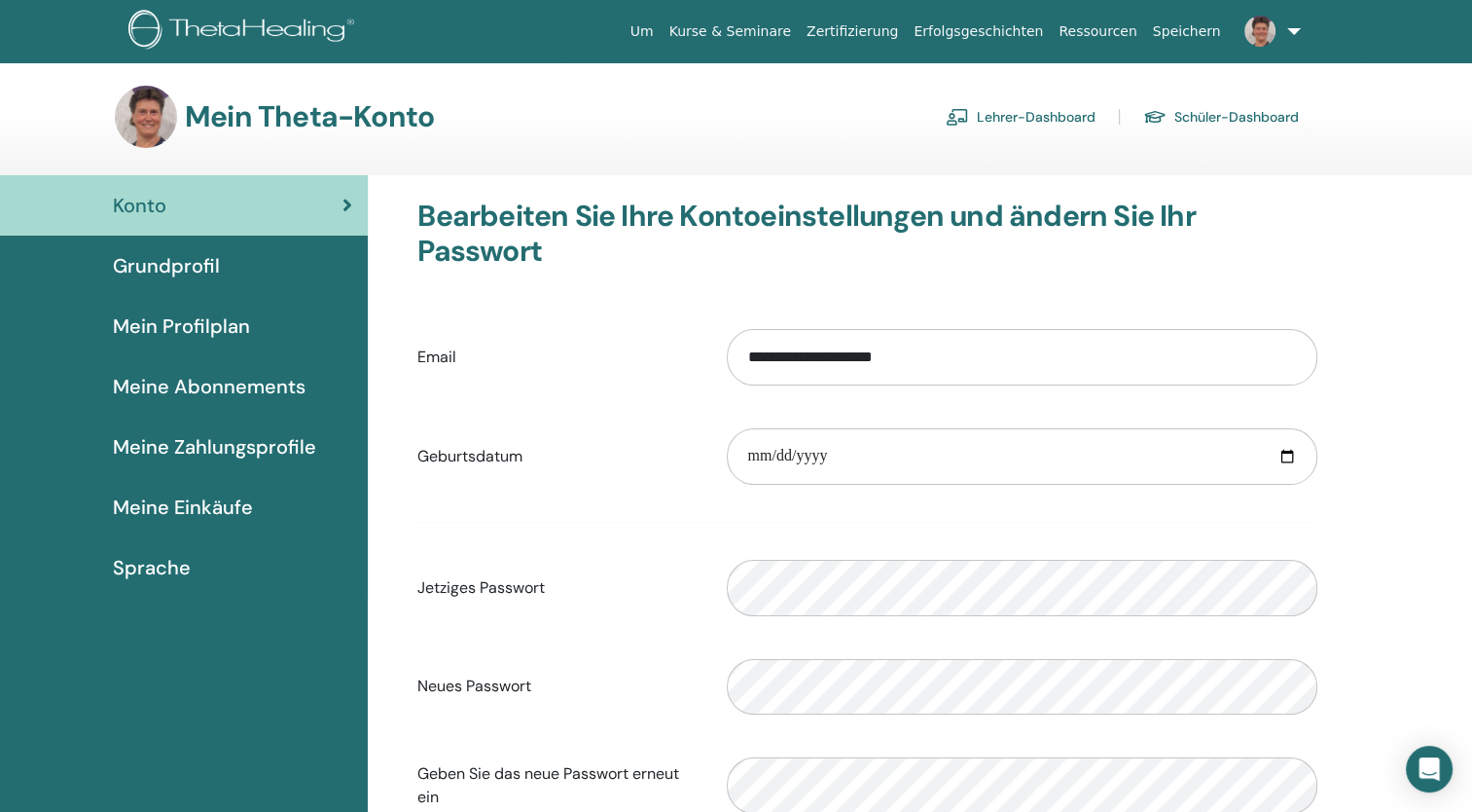
click at [1039, 112] on link "Lehrer-Dashboard" at bounding box center [1021, 117] width 150 height 31
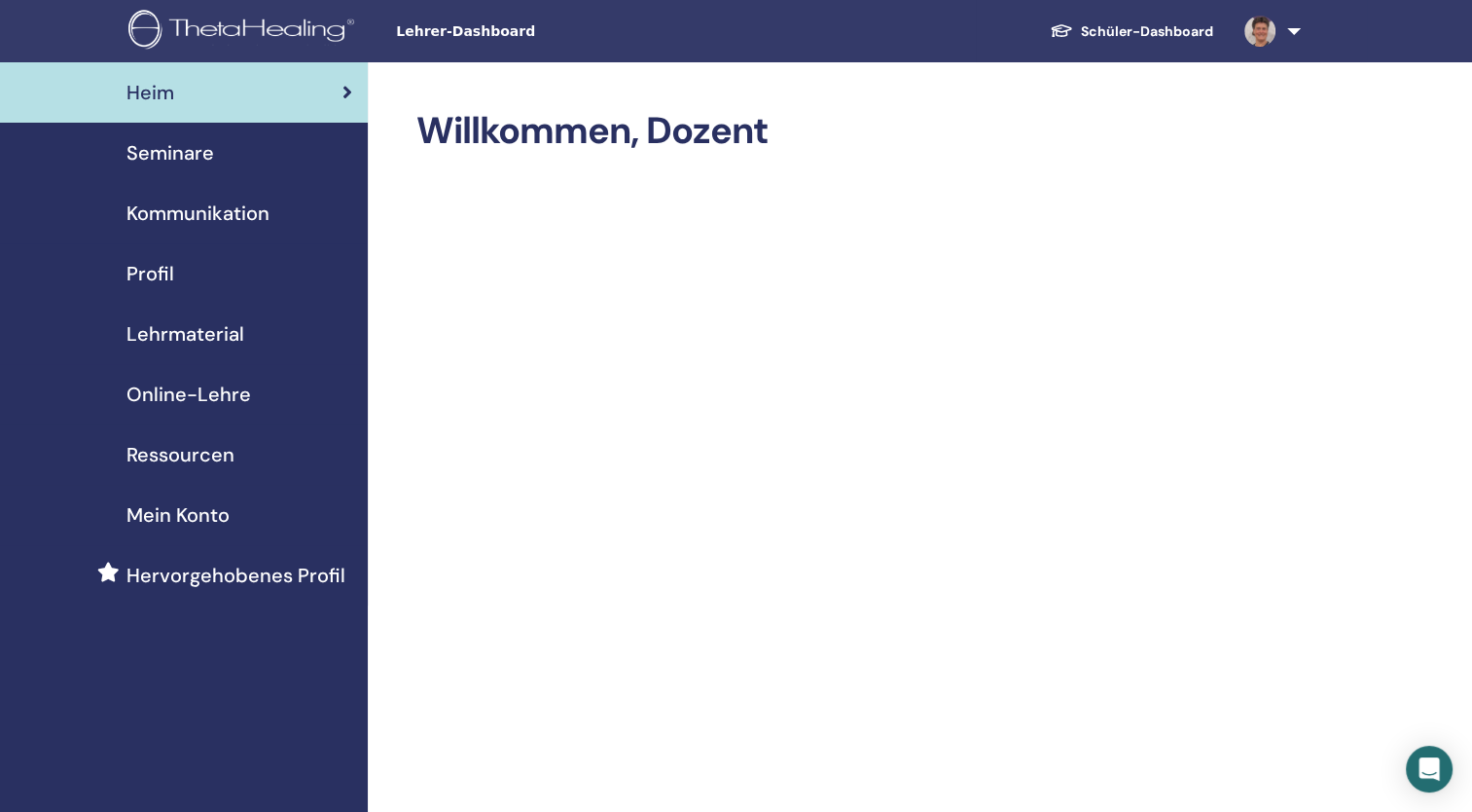
click at [214, 459] on span "Ressourcen" at bounding box center [180, 454] width 108 height 29
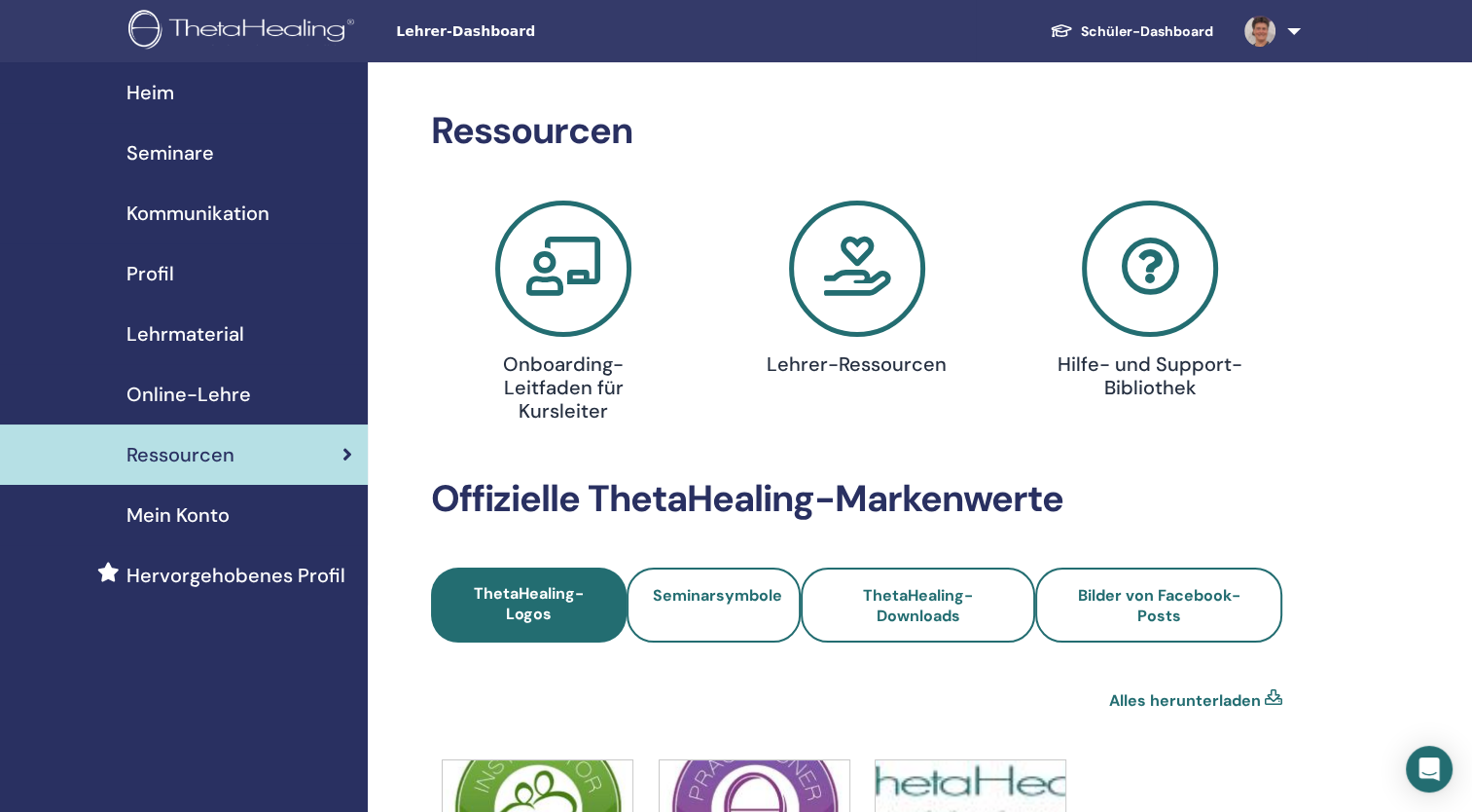
click at [167, 520] on span "Mein Konto" at bounding box center [178, 515] width 103 height 29
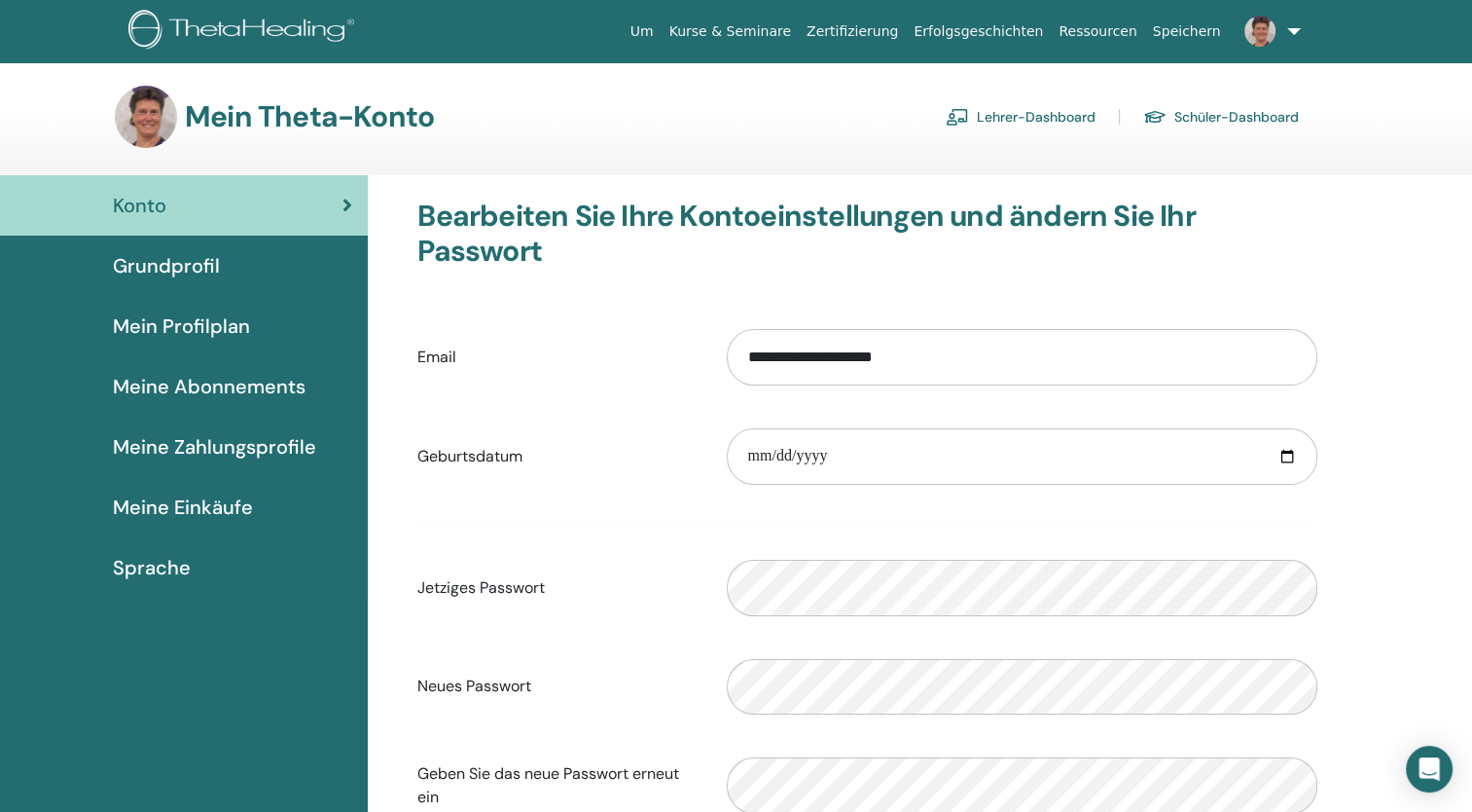
click at [1030, 117] on link "Lehrer-Dashboard" at bounding box center [1021, 117] width 150 height 31
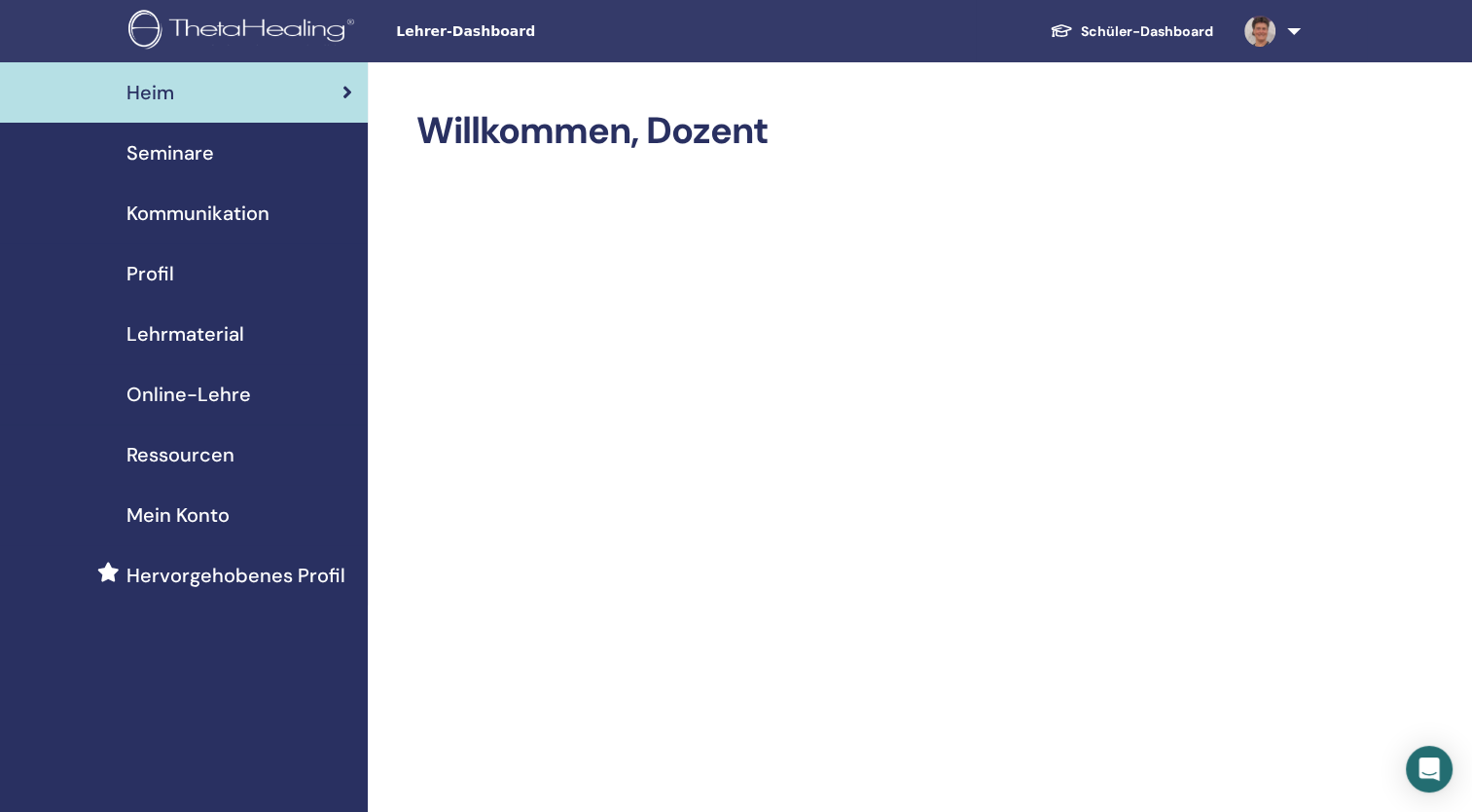
click at [202, 159] on span "Seminare" at bounding box center [171, 153] width 88 height 29
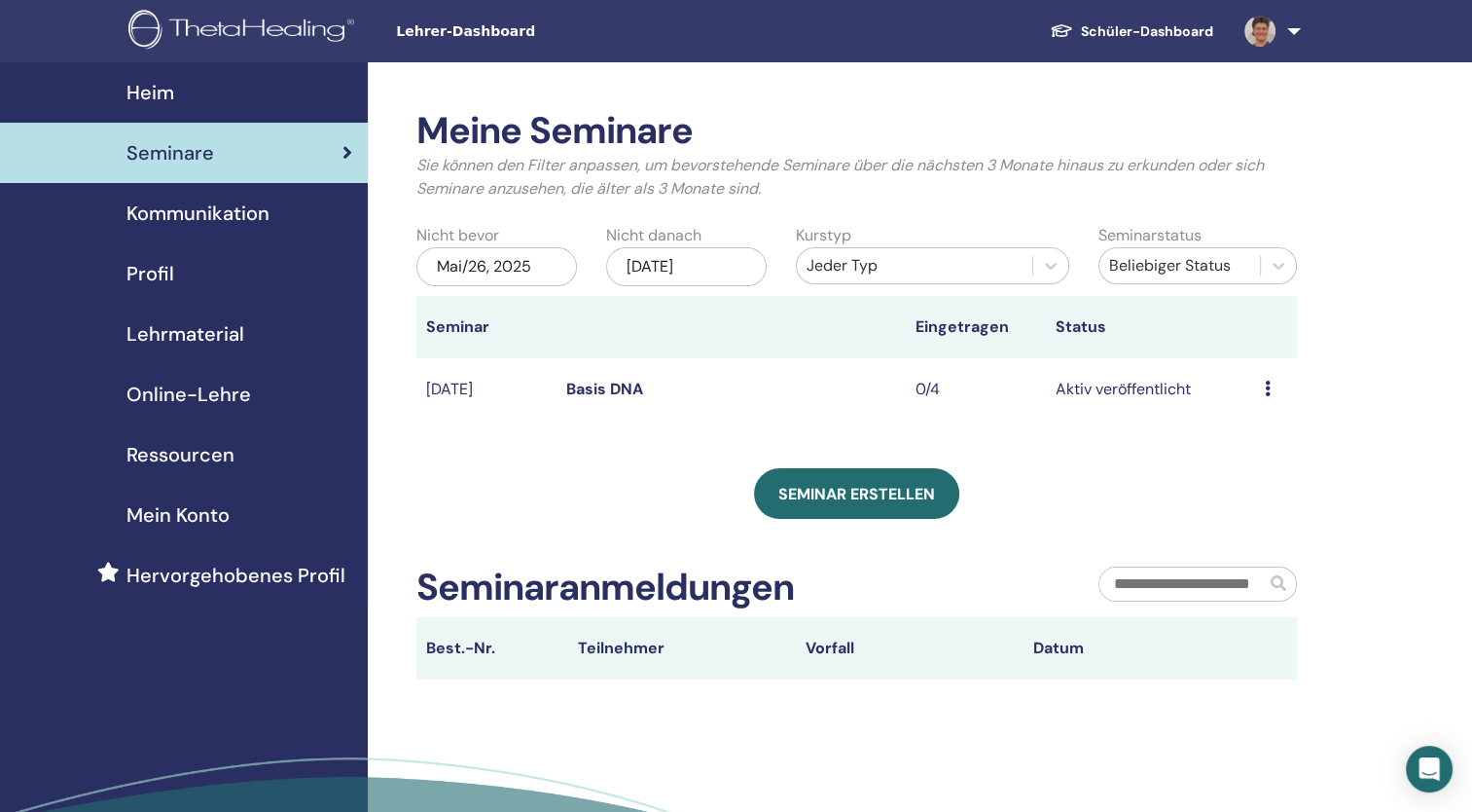
click at [186, 216] on span "Kommunikation" at bounding box center [198, 213] width 143 height 29
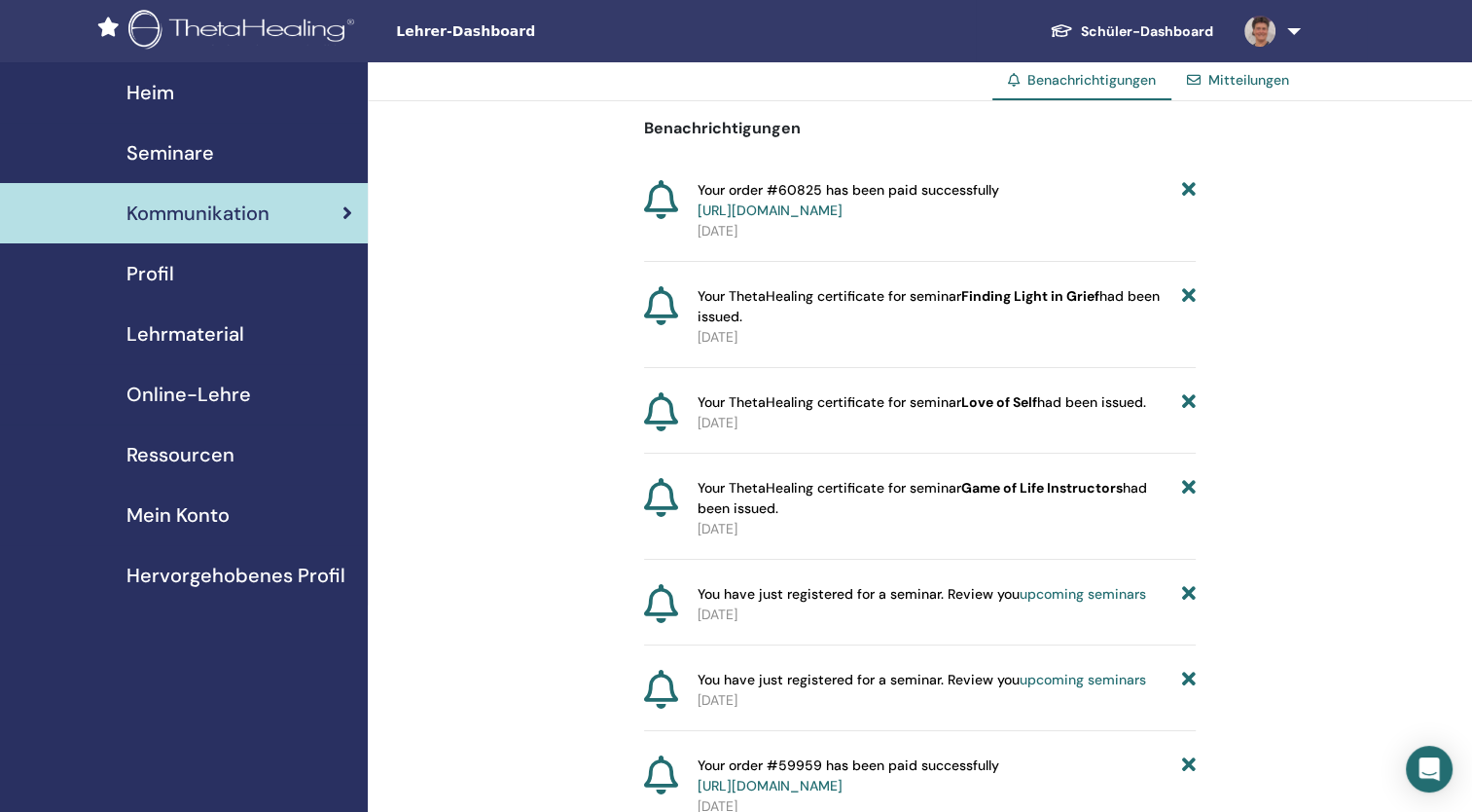
click at [160, 284] on span "Profil" at bounding box center [150, 274] width 48 height 29
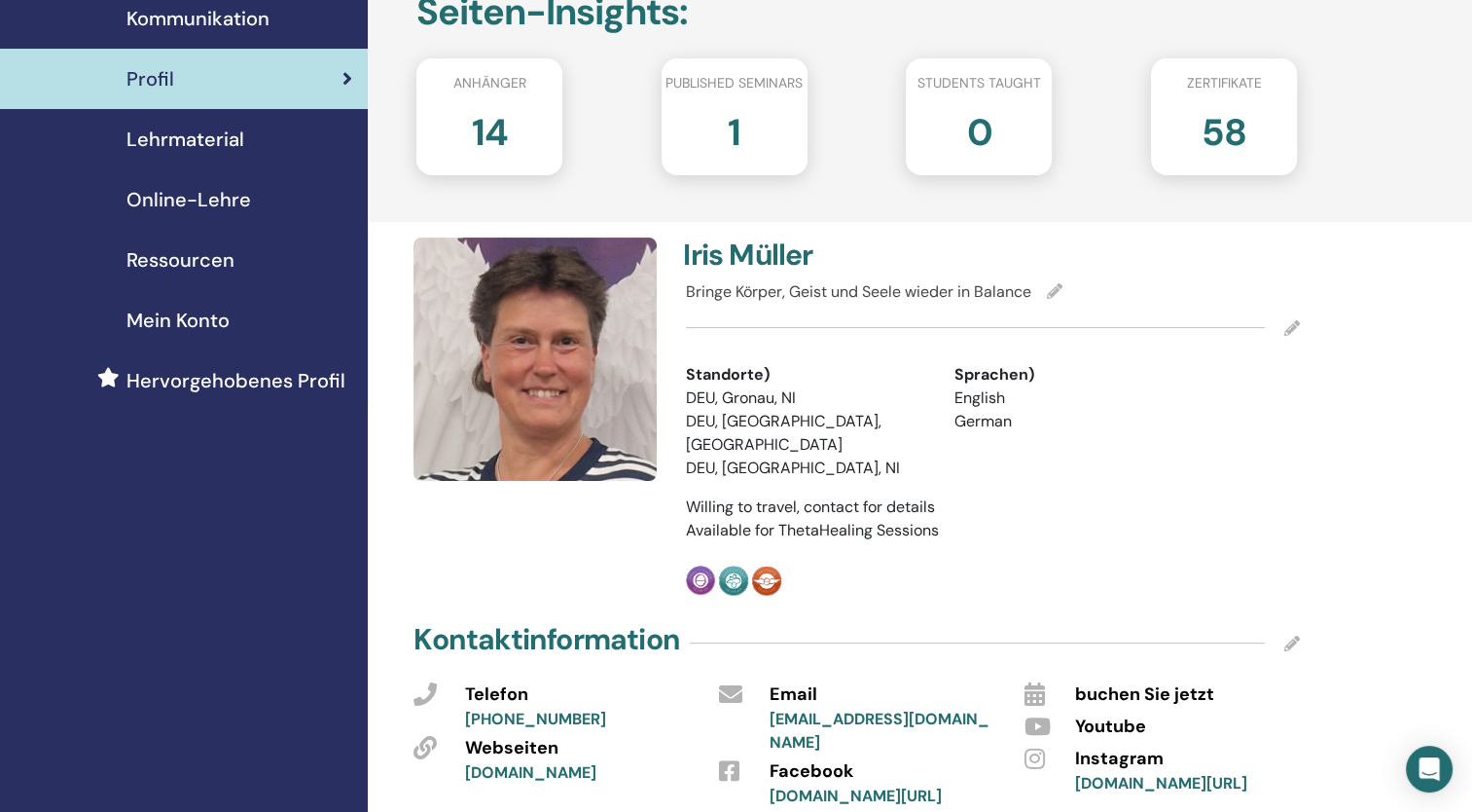
scroll to position [195, 0]
click at [234, 146] on span "Lehrmaterial" at bounding box center [185, 139] width 118 height 29
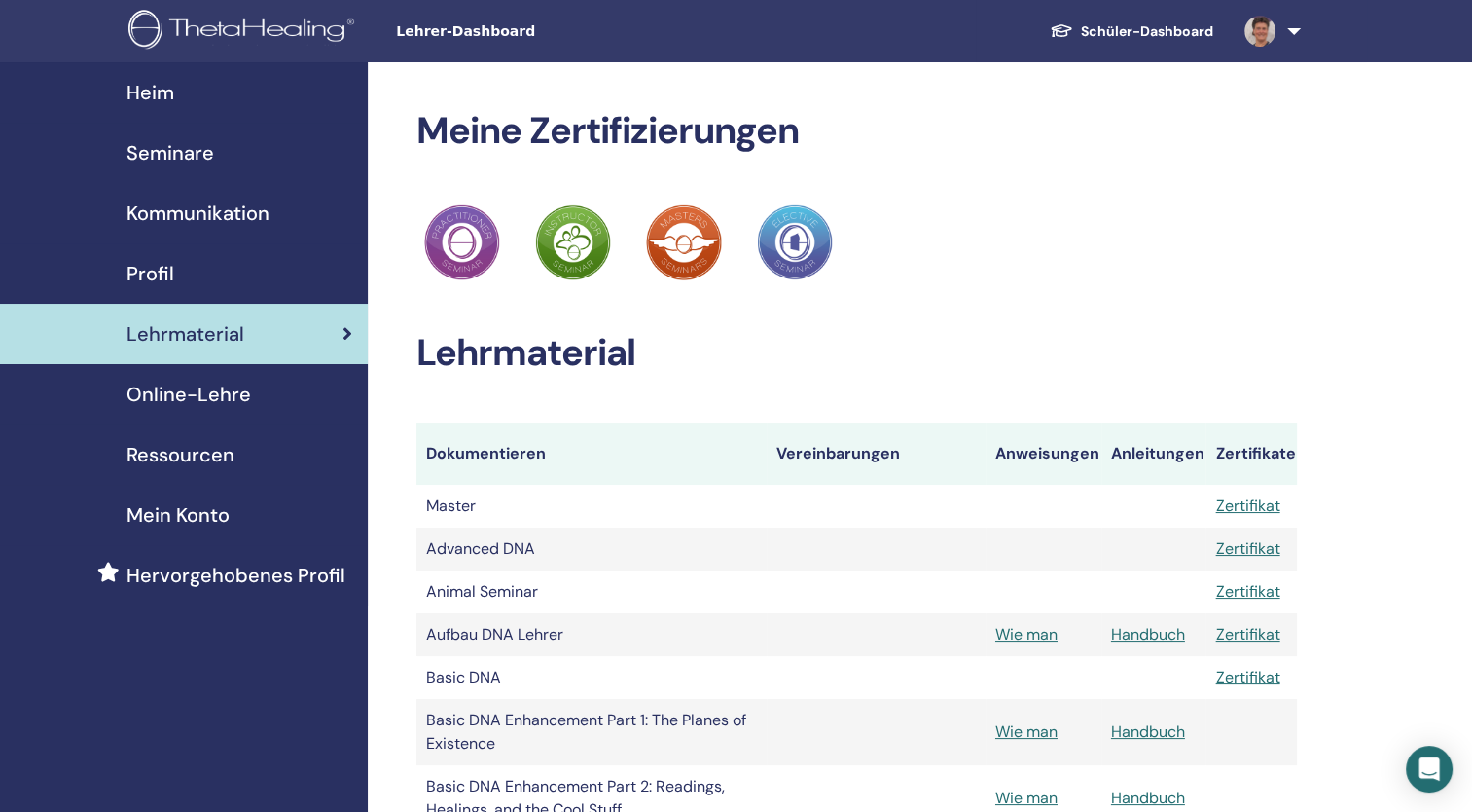
click at [229, 387] on span "Online-Lehre" at bounding box center [189, 394] width 125 height 29
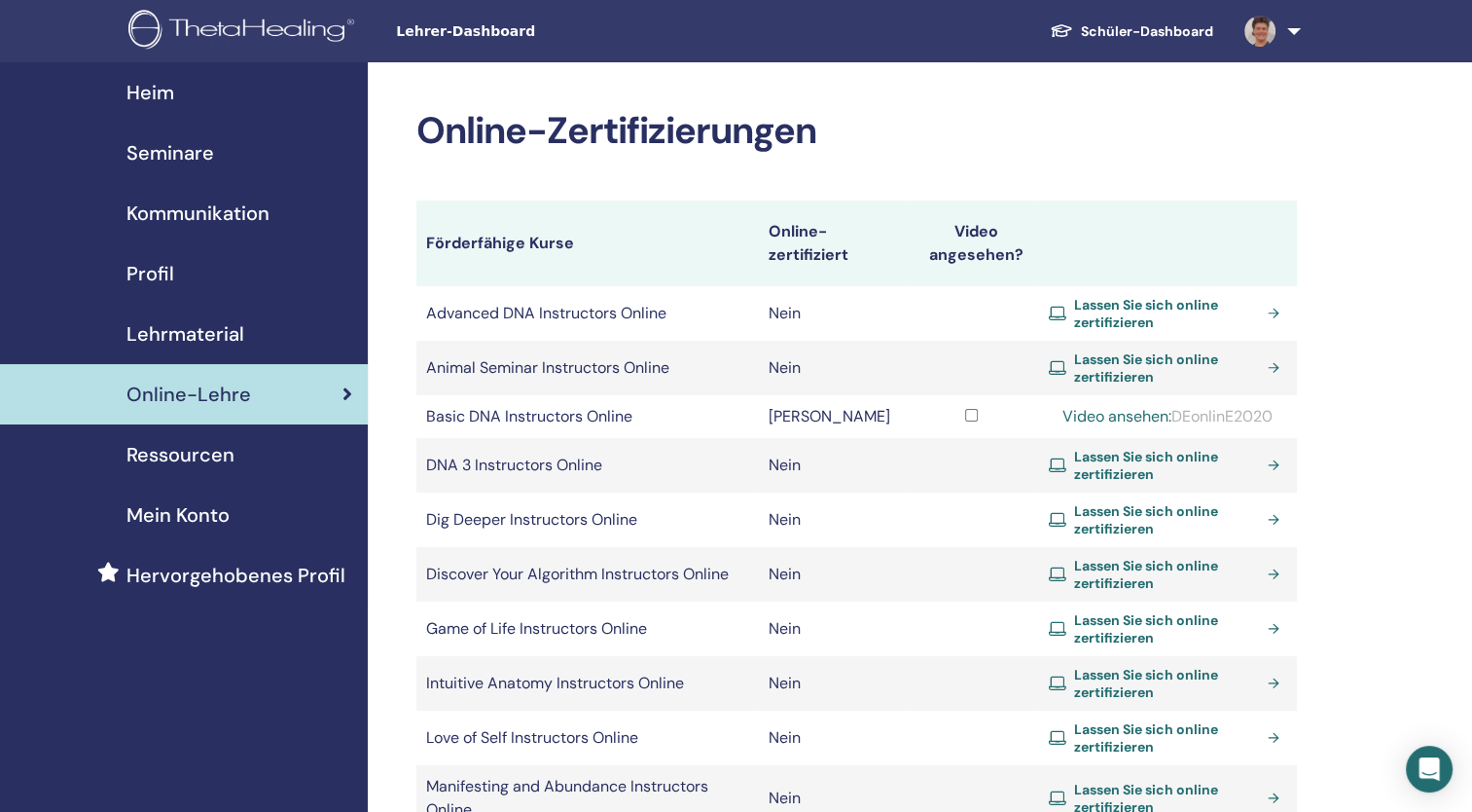
scroll to position [97, 0]
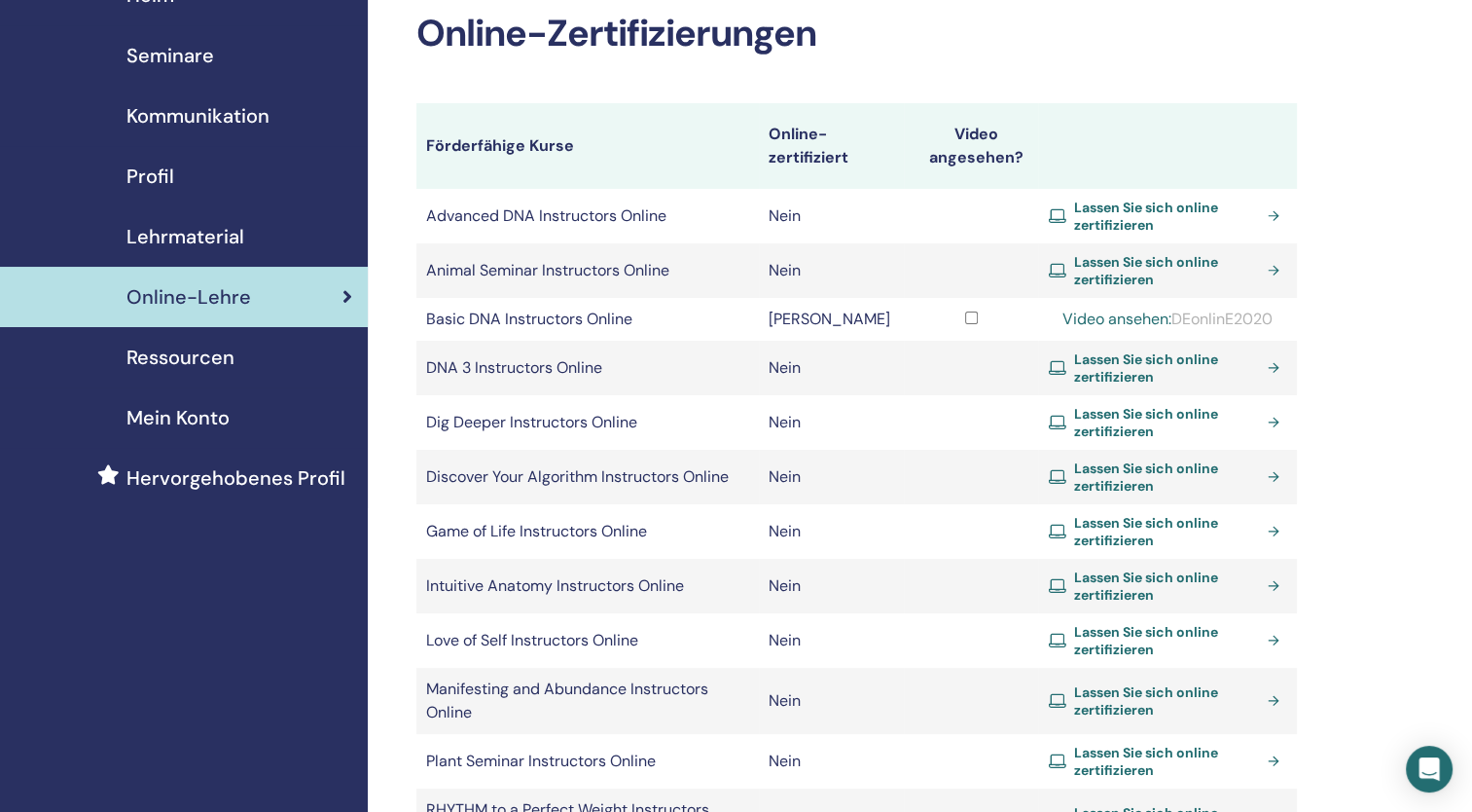
click at [198, 373] on link "Ressourcen" at bounding box center [183, 357] width 368 height 60
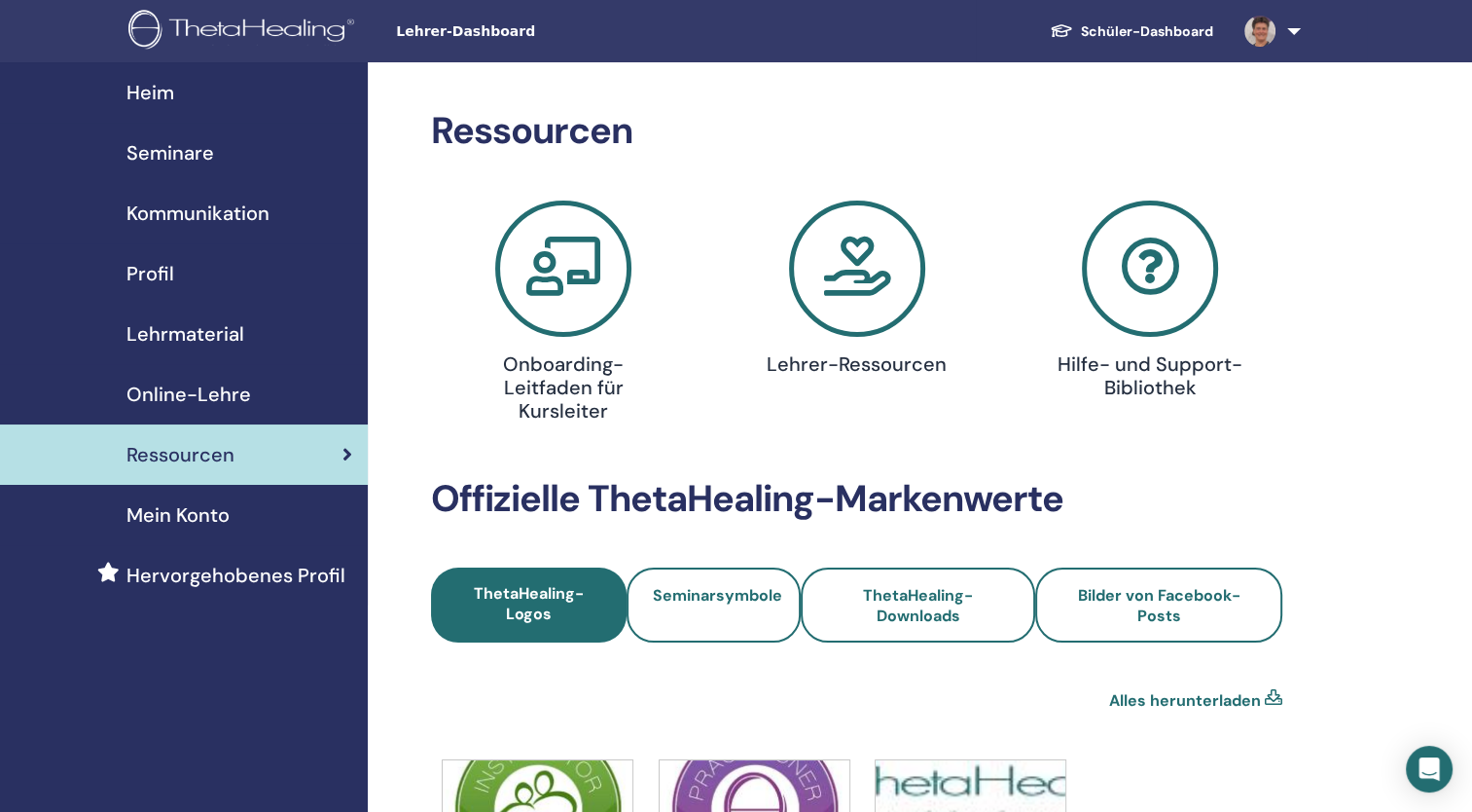
click at [435, 24] on span "Lehrer-Dashboard" at bounding box center [541, 31] width 291 height 20
click at [178, 98] on div "Heim" at bounding box center [183, 93] width 336 height 29
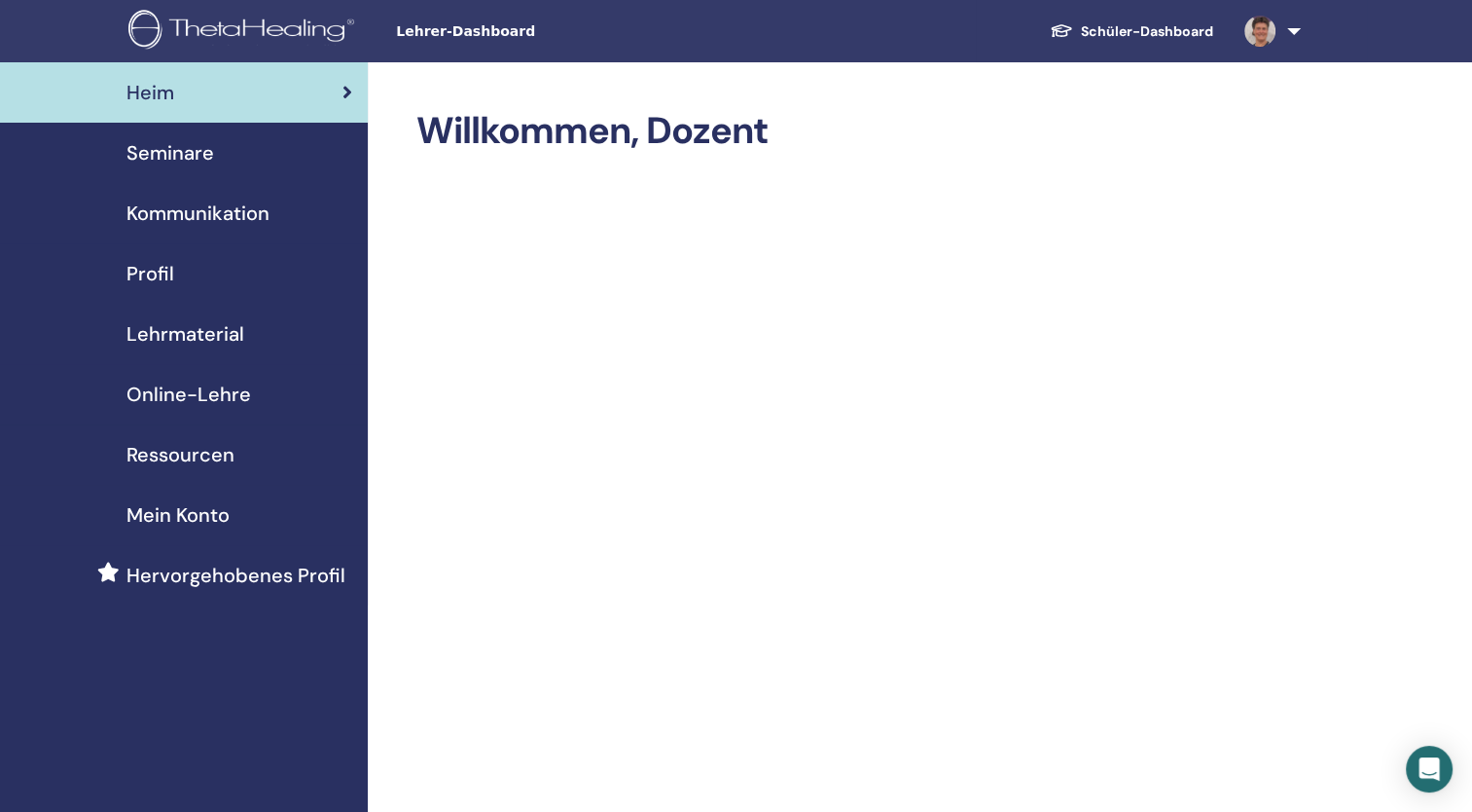
click at [1289, 30] on link at bounding box center [1269, 31] width 80 height 62
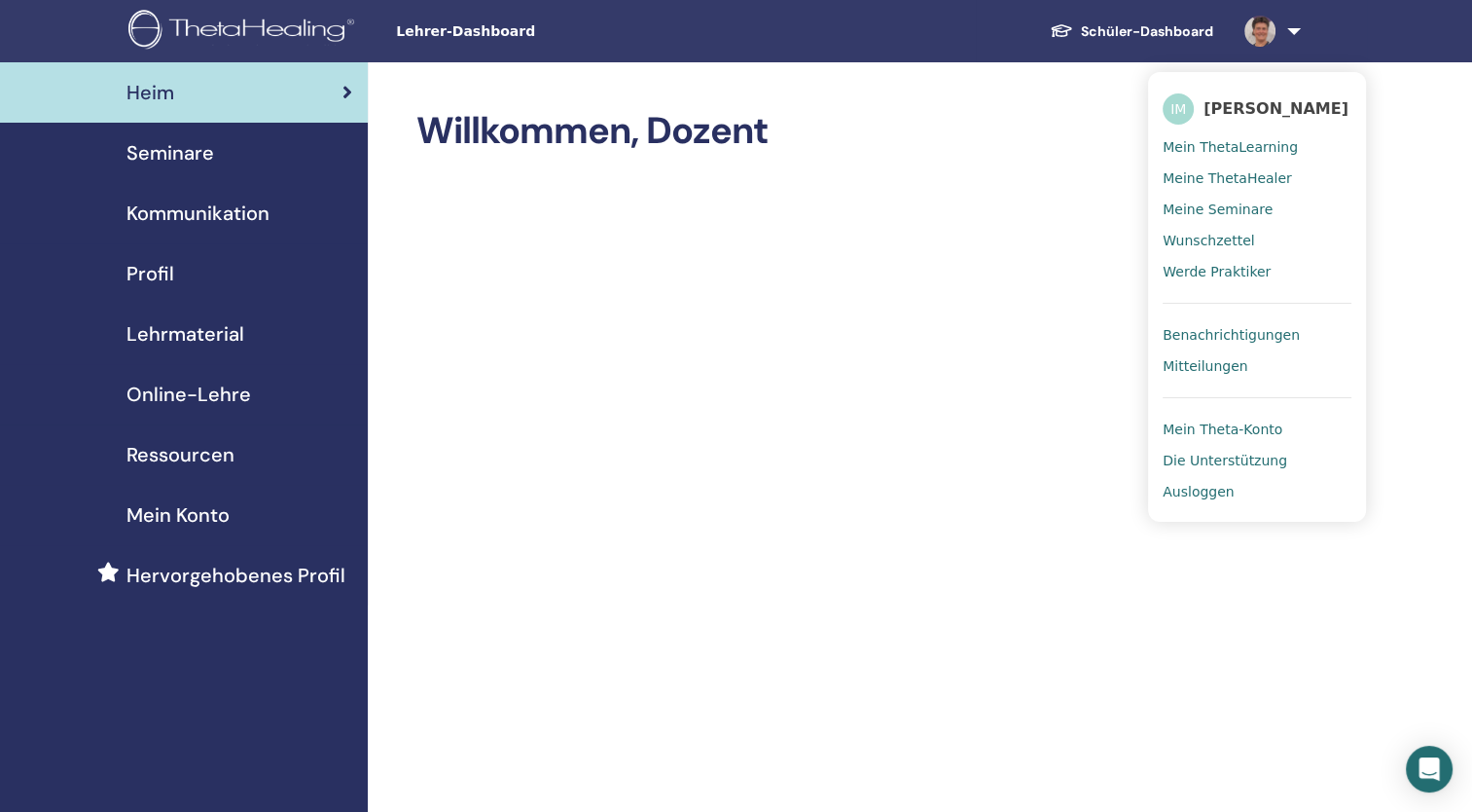
click at [1195, 364] on span "Mitteilungen" at bounding box center [1205, 366] width 85 height 18
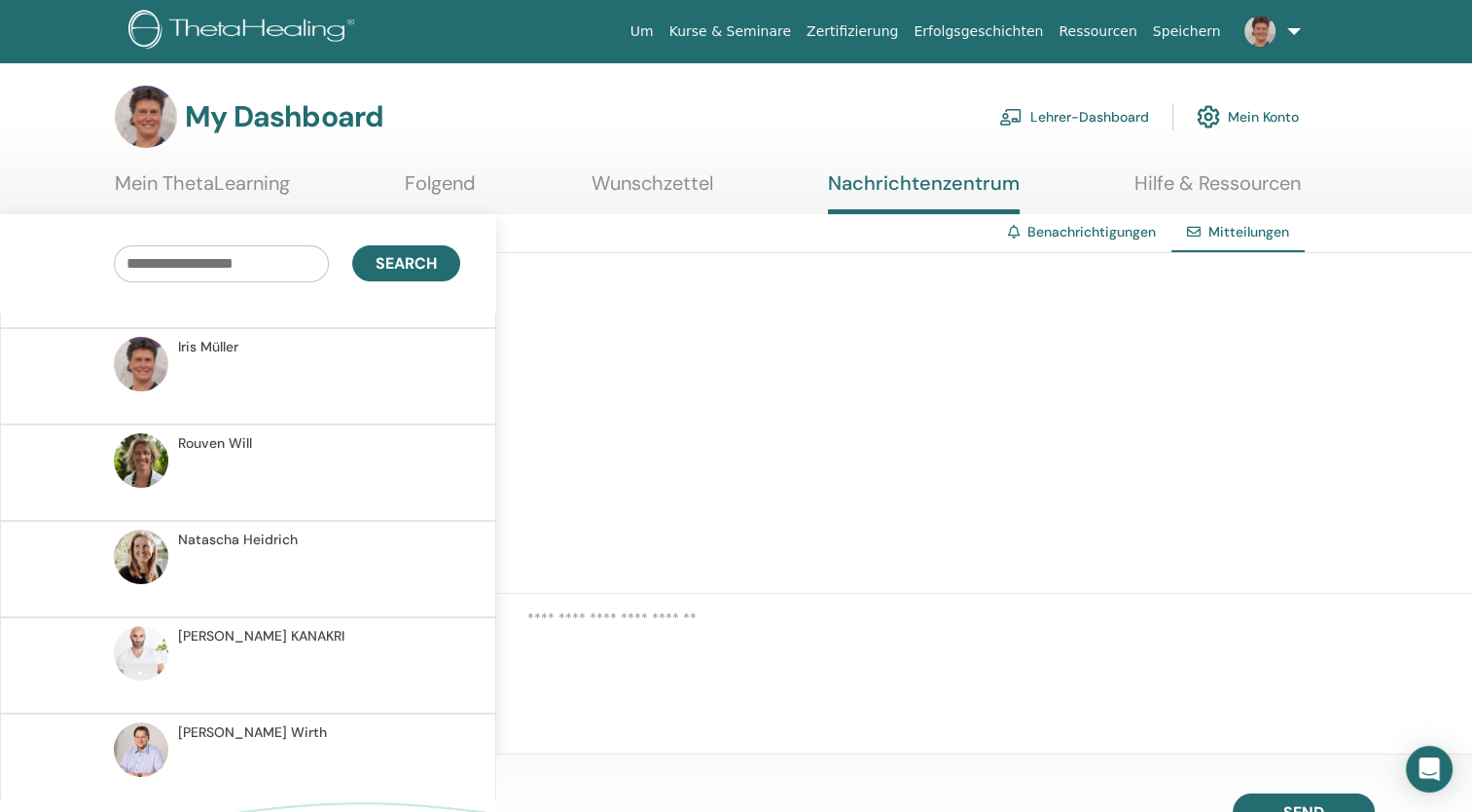
click at [1220, 189] on link "Hilfe & Ressourcen" at bounding box center [1218, 190] width 167 height 38
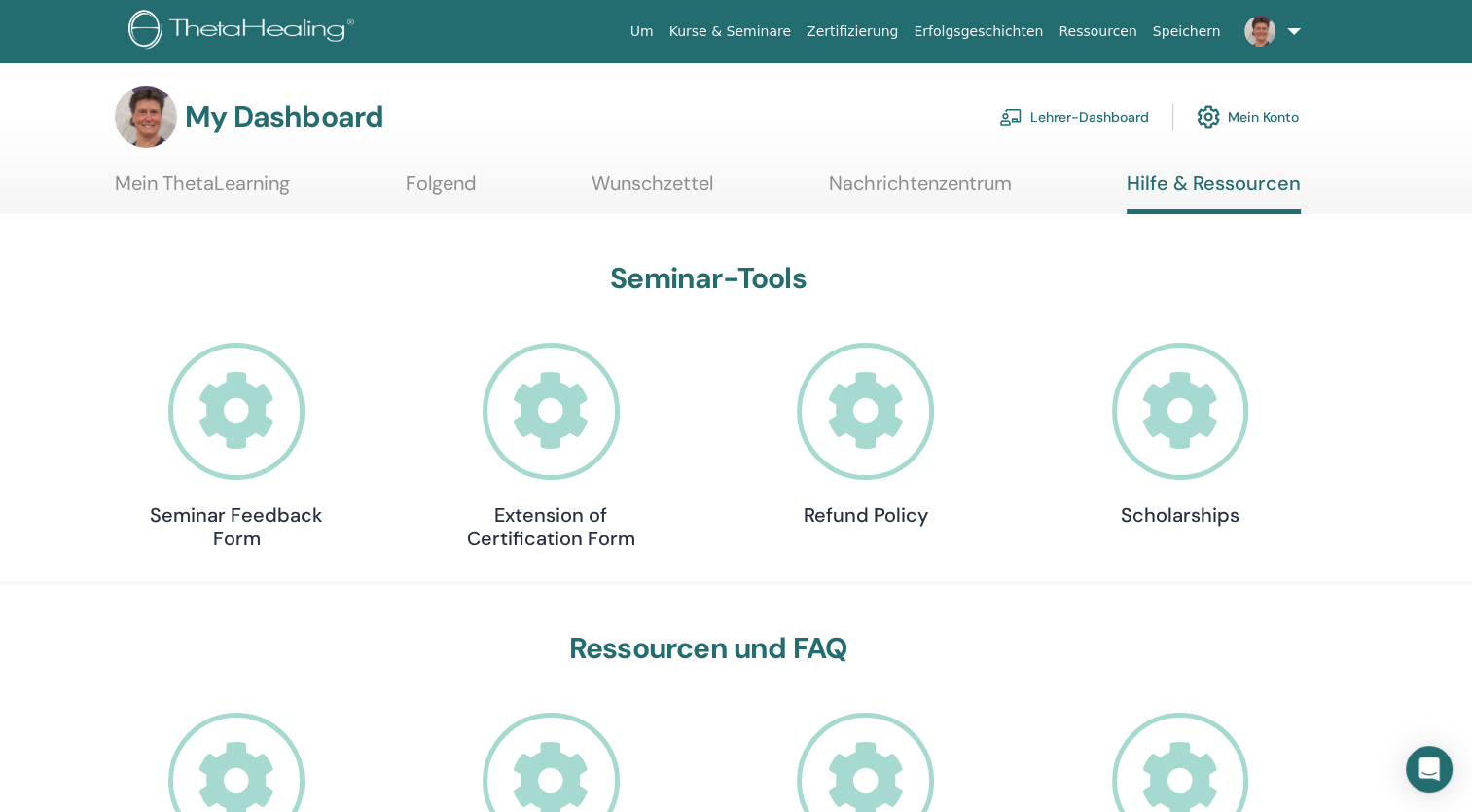
scroll to position [97, 0]
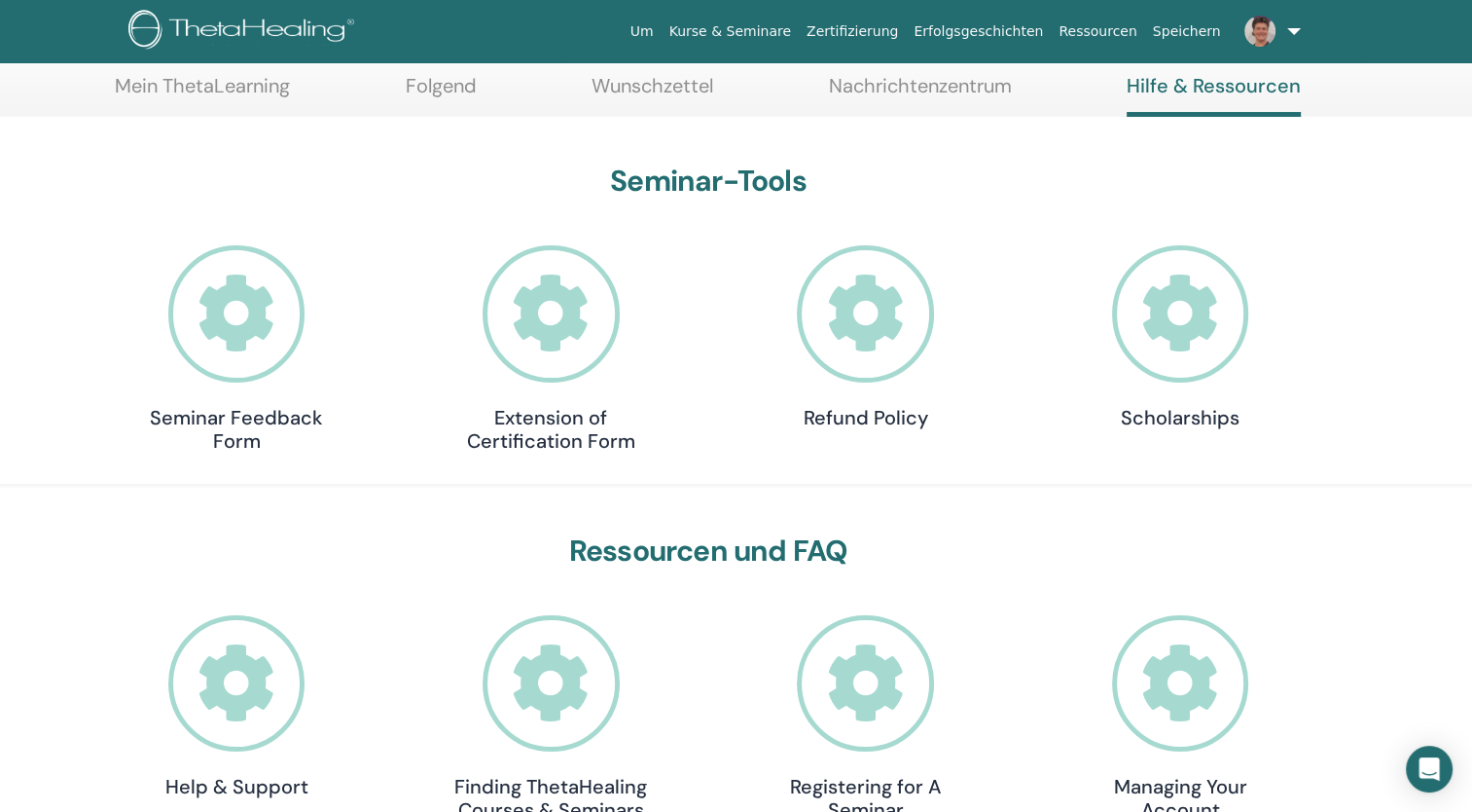
click at [1180, 329] on icon at bounding box center [1181, 314] width 137 height 137
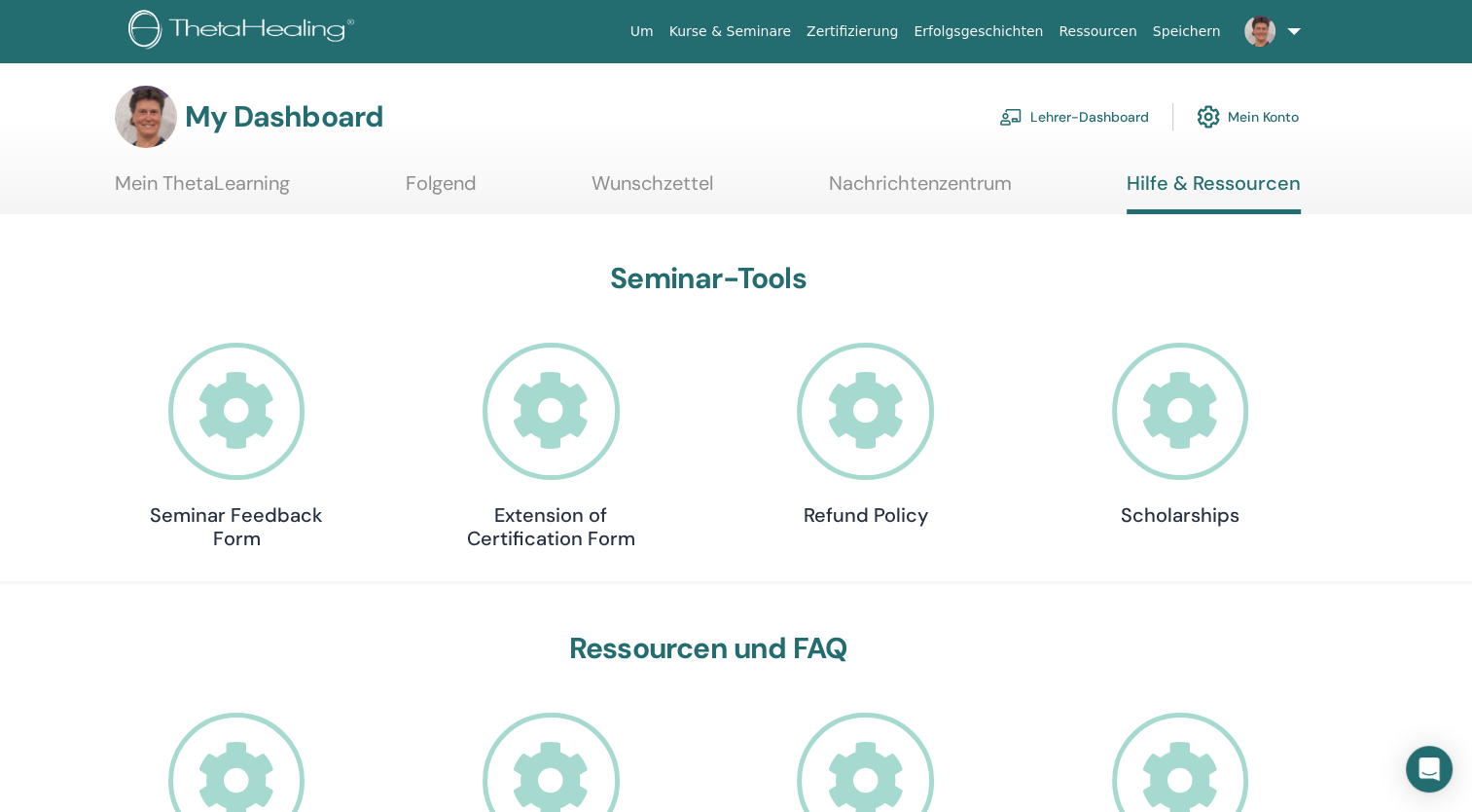
click at [222, 189] on link "Mein ThetaLearning" at bounding box center [203, 190] width 175 height 38
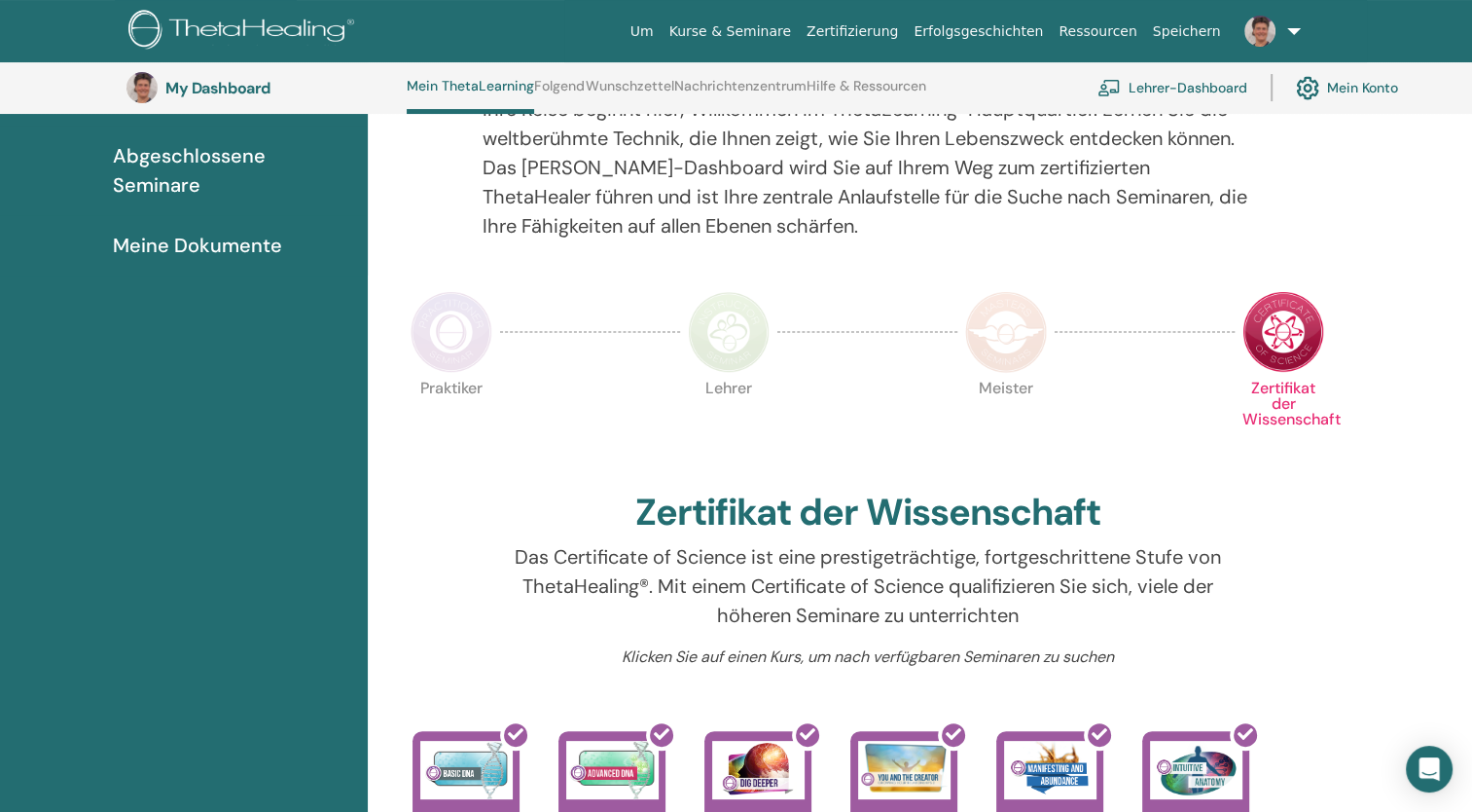
scroll to position [148, 0]
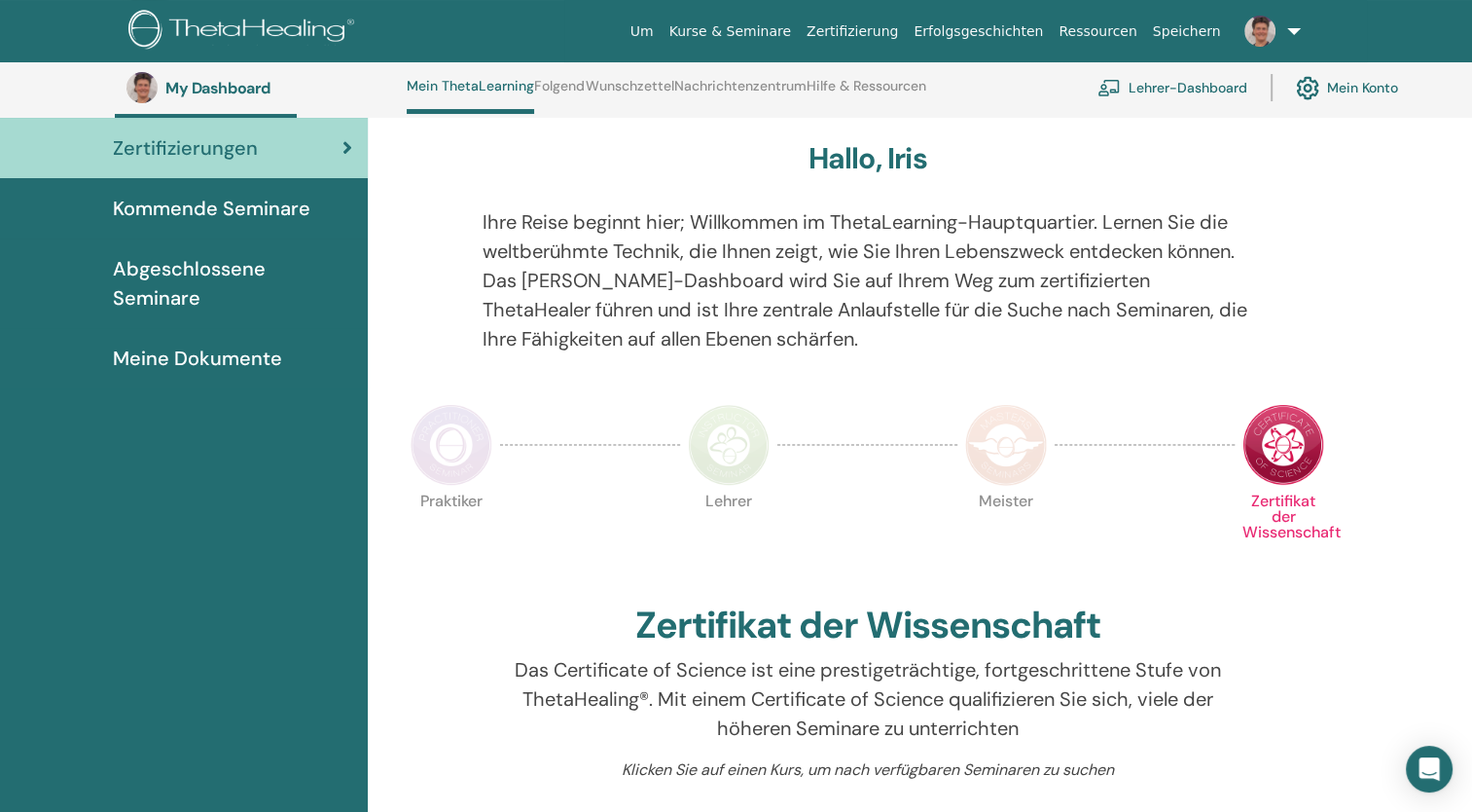
click at [161, 356] on span "Meine Dokumente" at bounding box center [198, 358] width 170 height 29
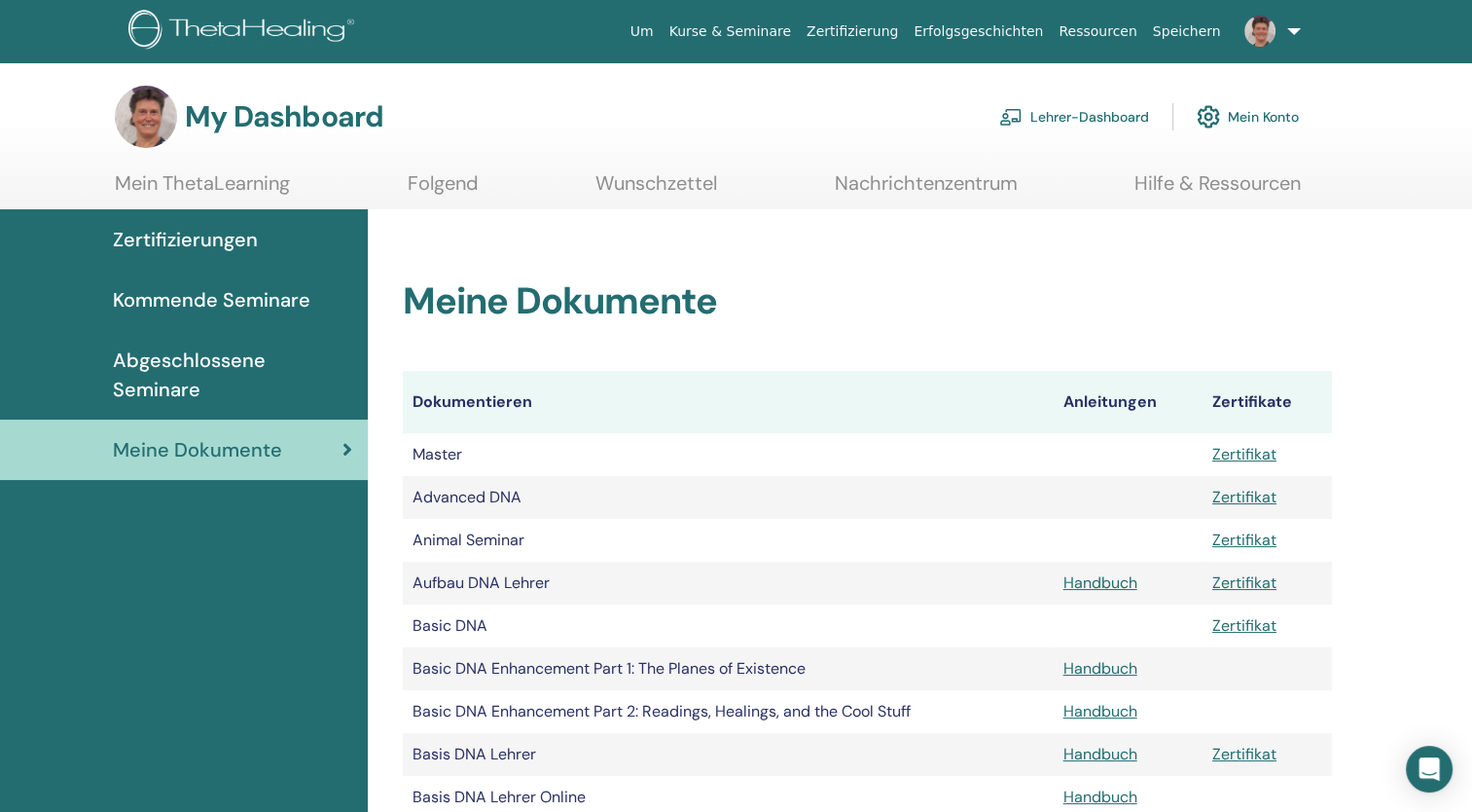
click at [175, 298] on span "Kommende Seminare" at bounding box center [212, 299] width 198 height 29
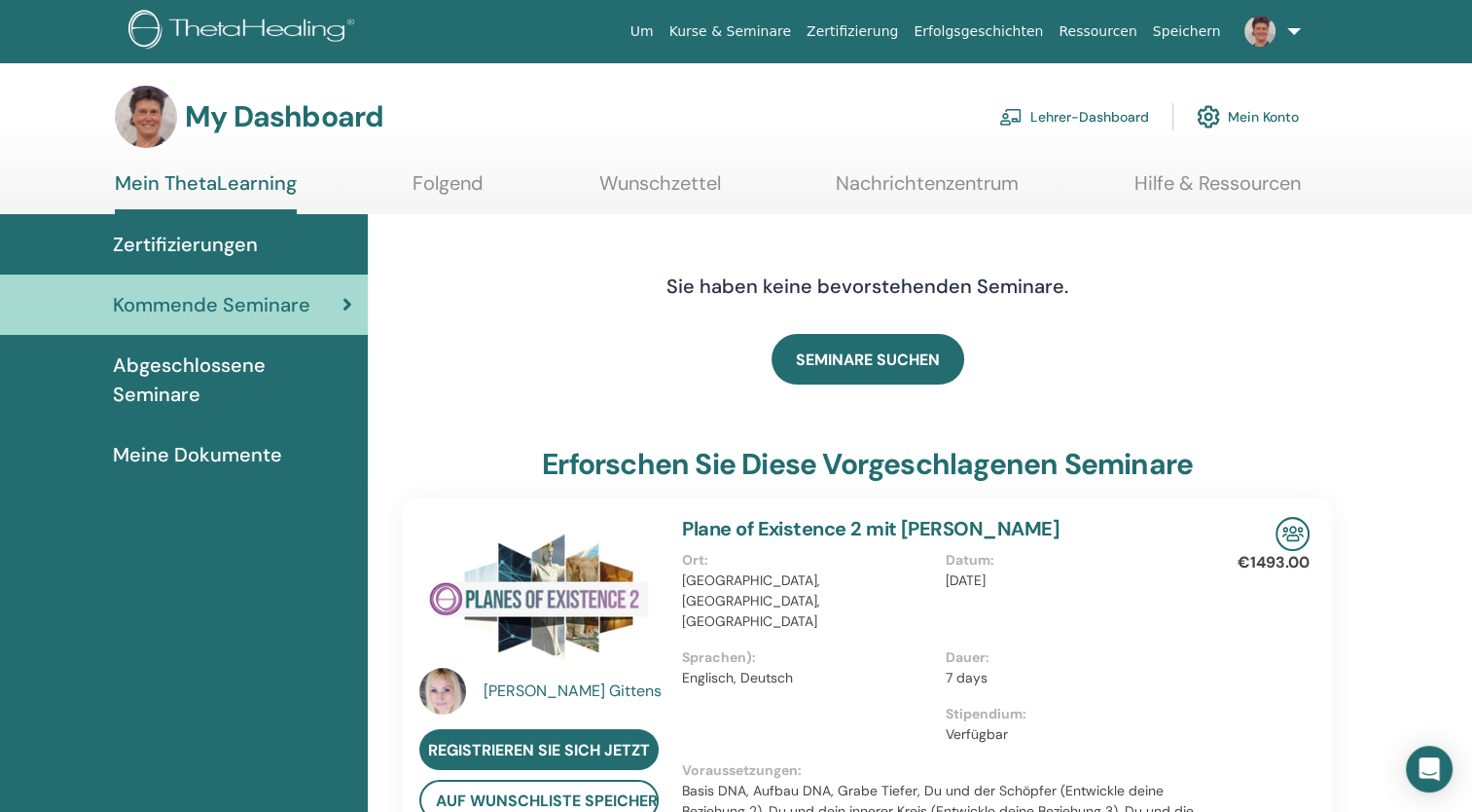
click at [1265, 31] on img at bounding box center [1260, 31] width 31 height 31
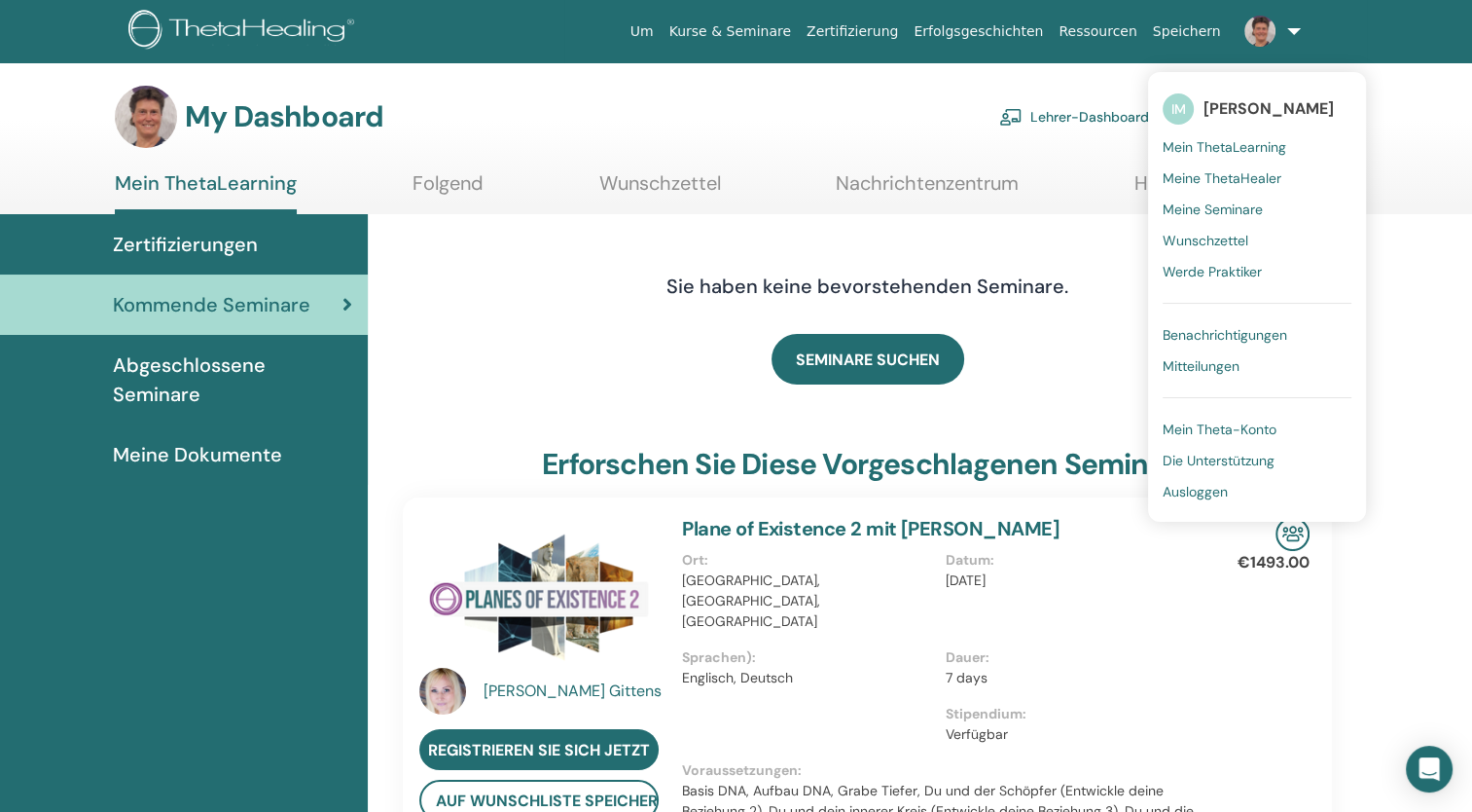
click at [1193, 495] on span "Ausloggen" at bounding box center [1195, 491] width 65 height 18
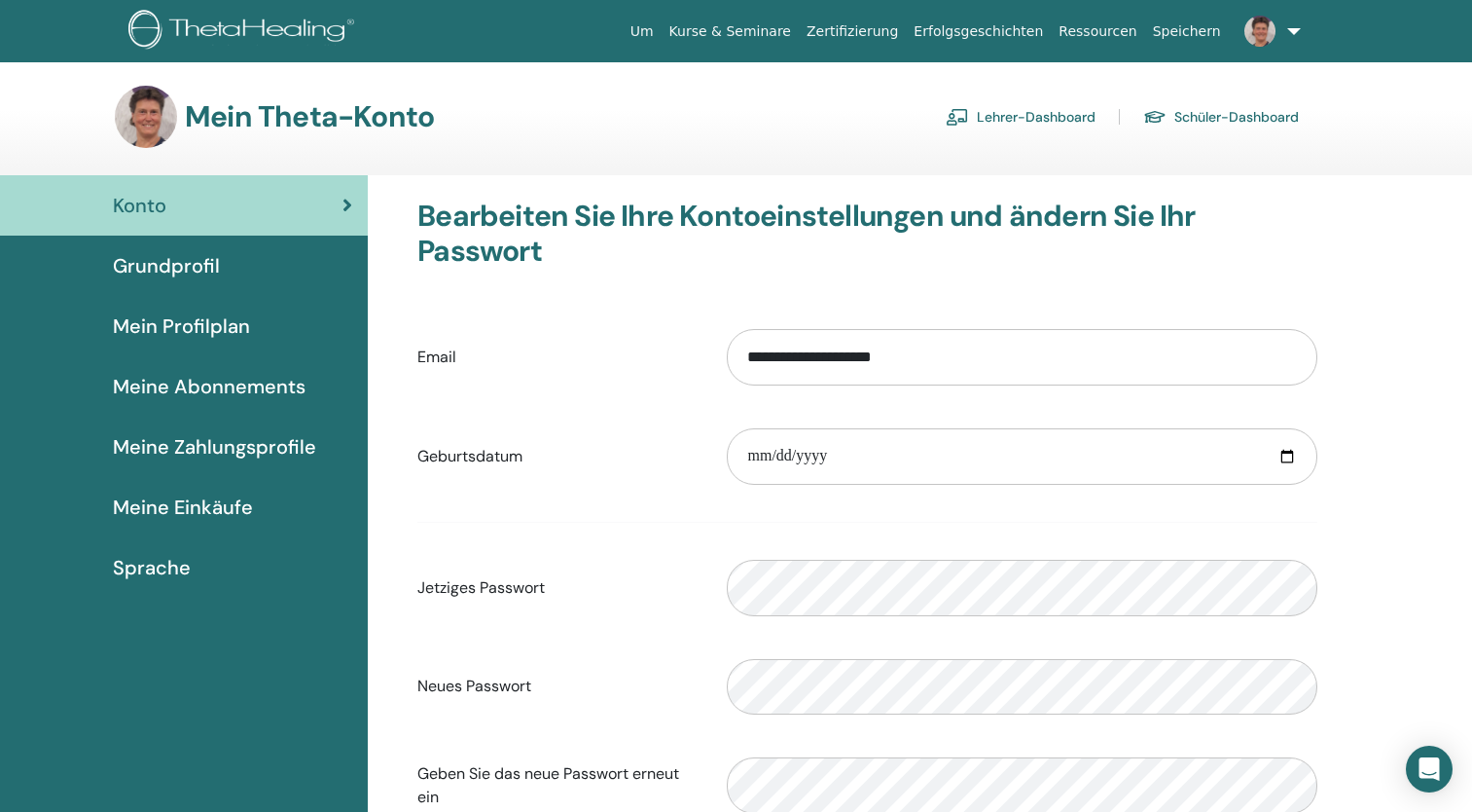
scroll to position [97, 0]
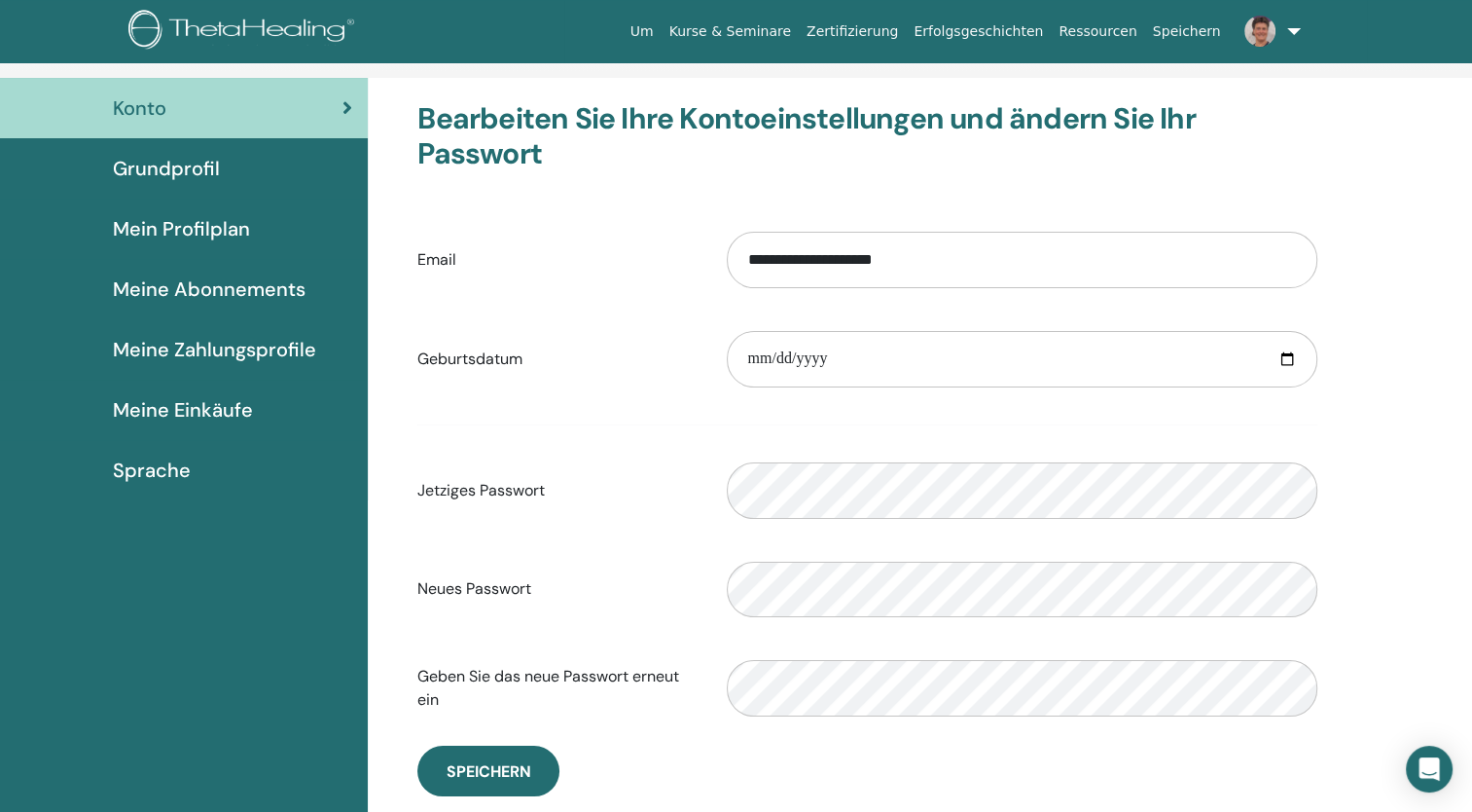
click at [789, 34] on link "Kurse & Seminare" at bounding box center [730, 31] width 137 height 36
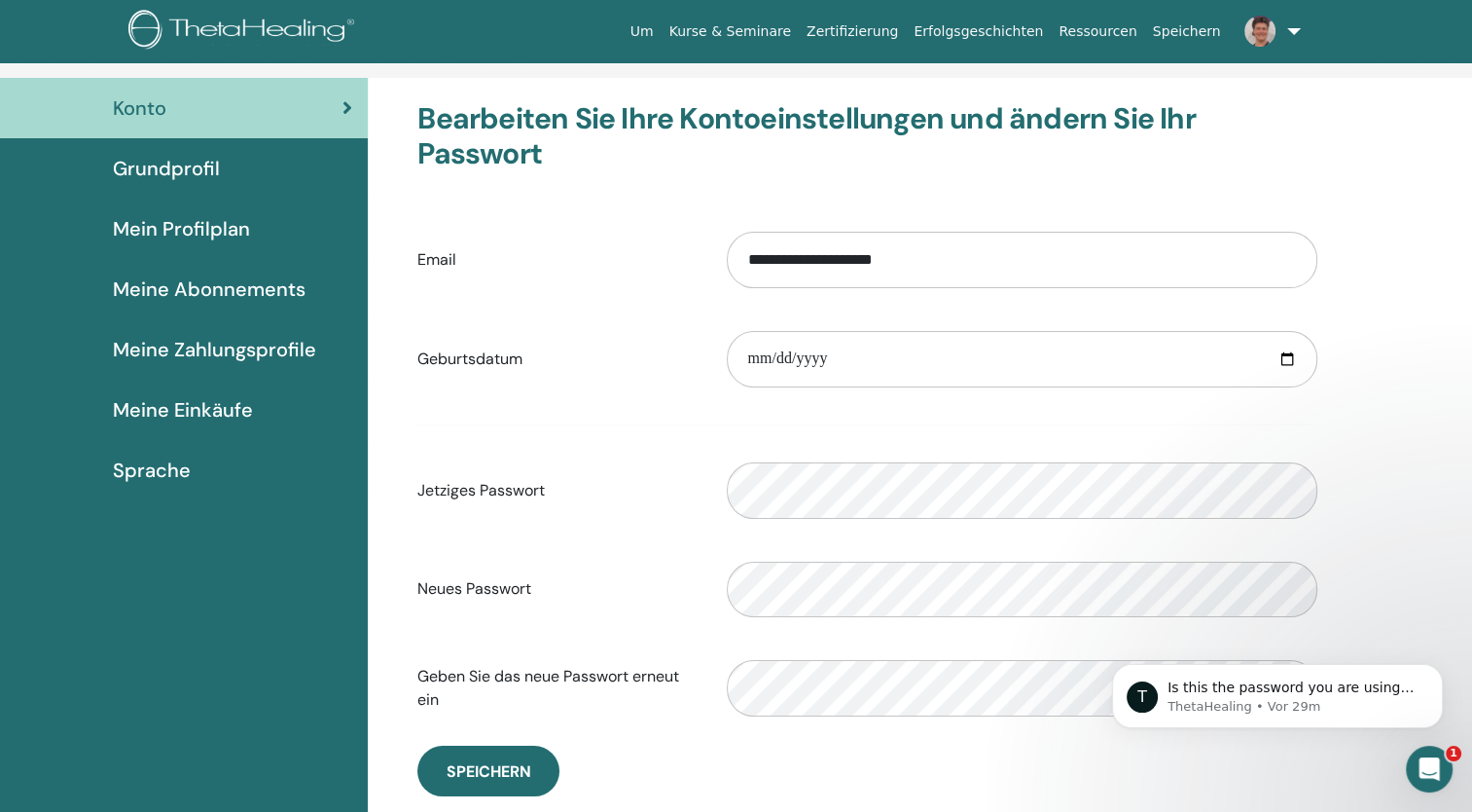
scroll to position [0, 0]
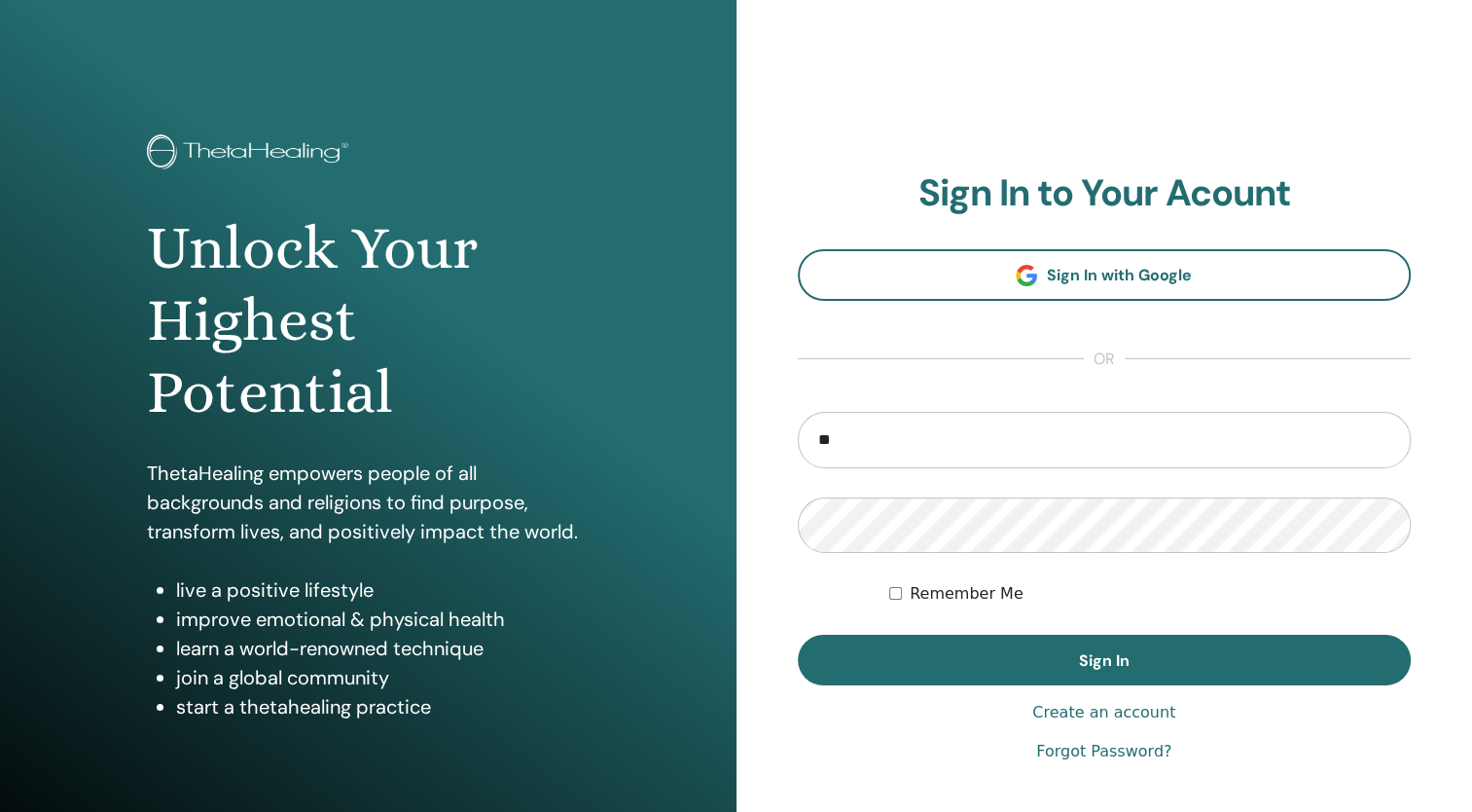
type input "**********"
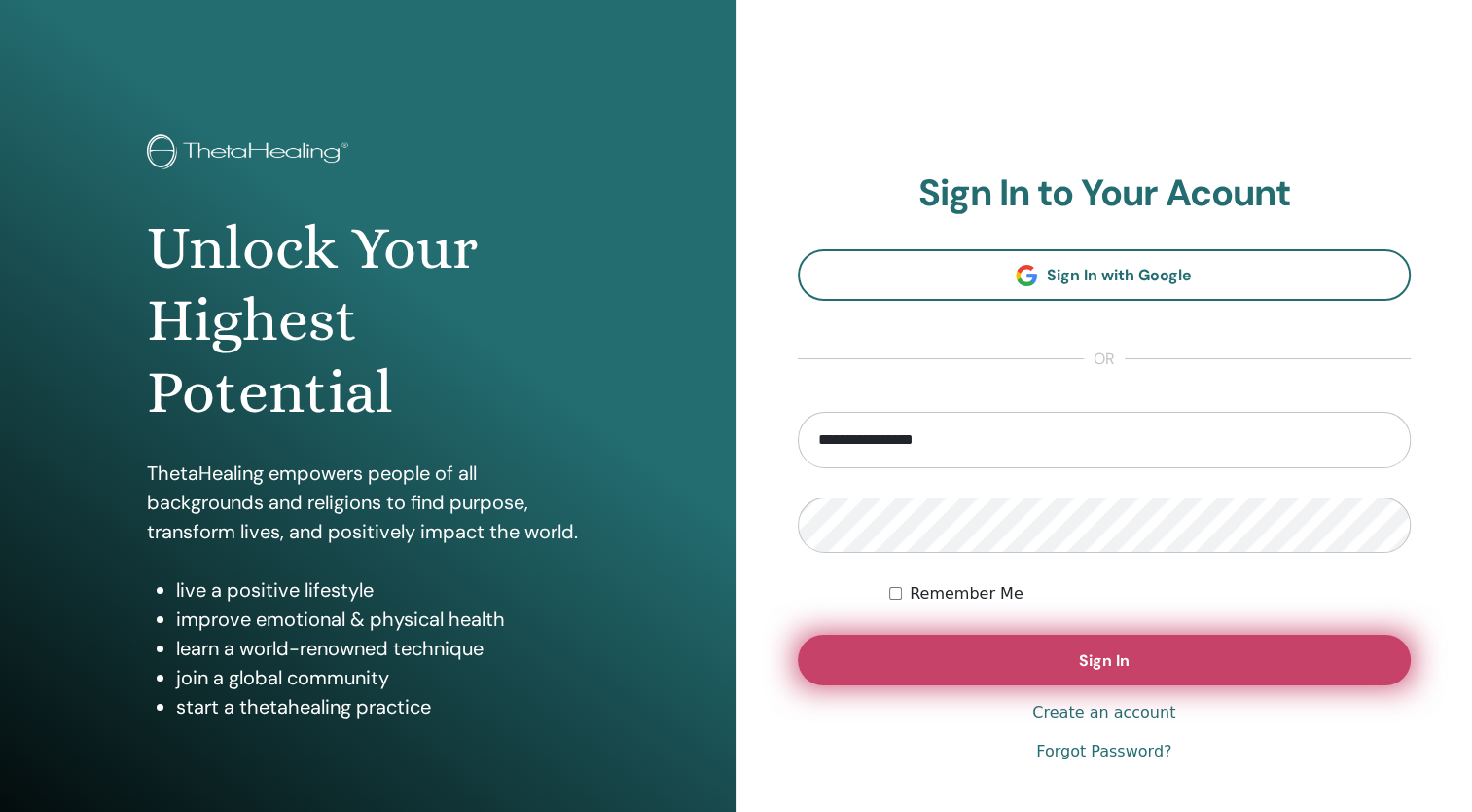
click at [955, 667] on button "Sign In" at bounding box center [1105, 660] width 614 height 51
